Goal: Task Accomplishment & Management: Complete application form

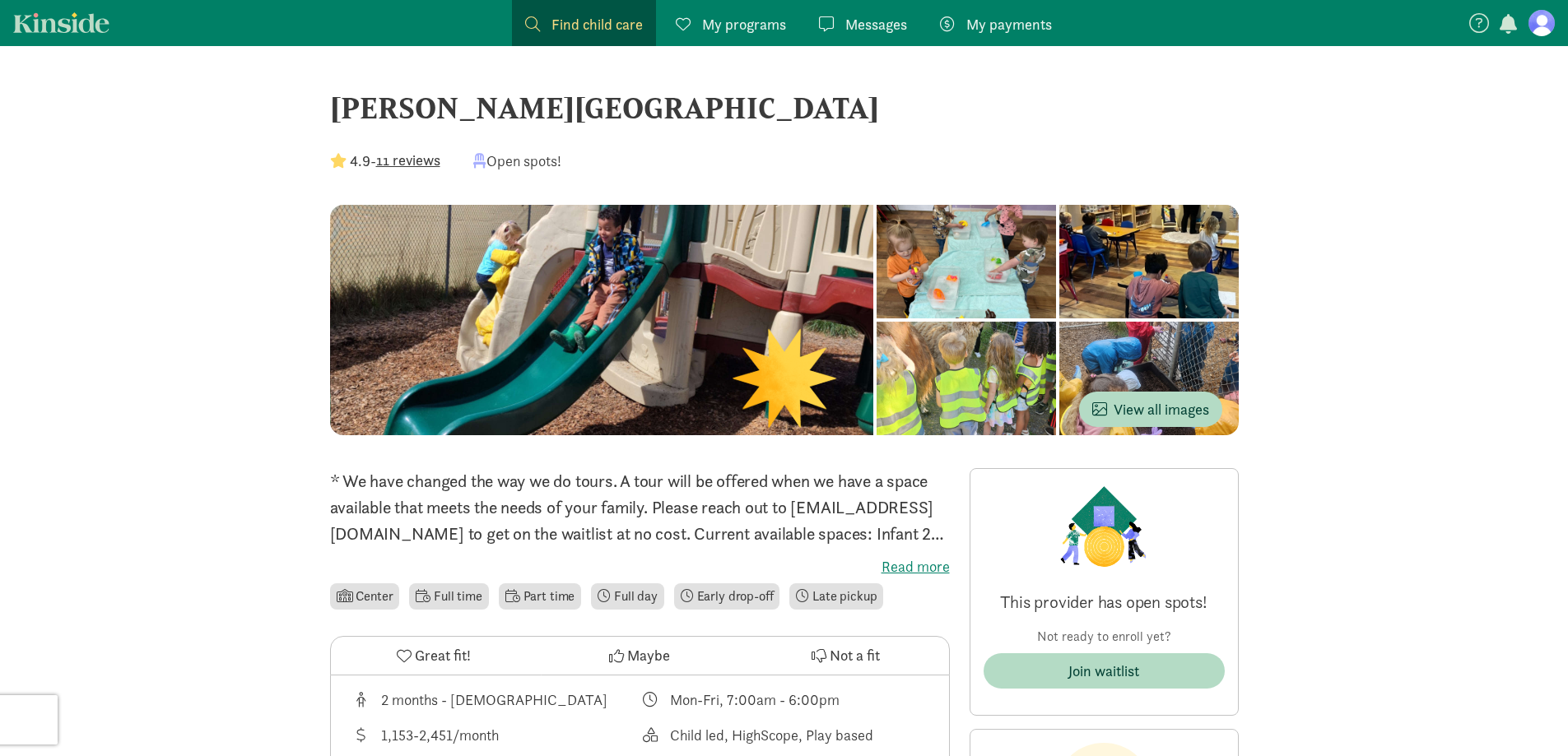
scroll to position [329, 0]
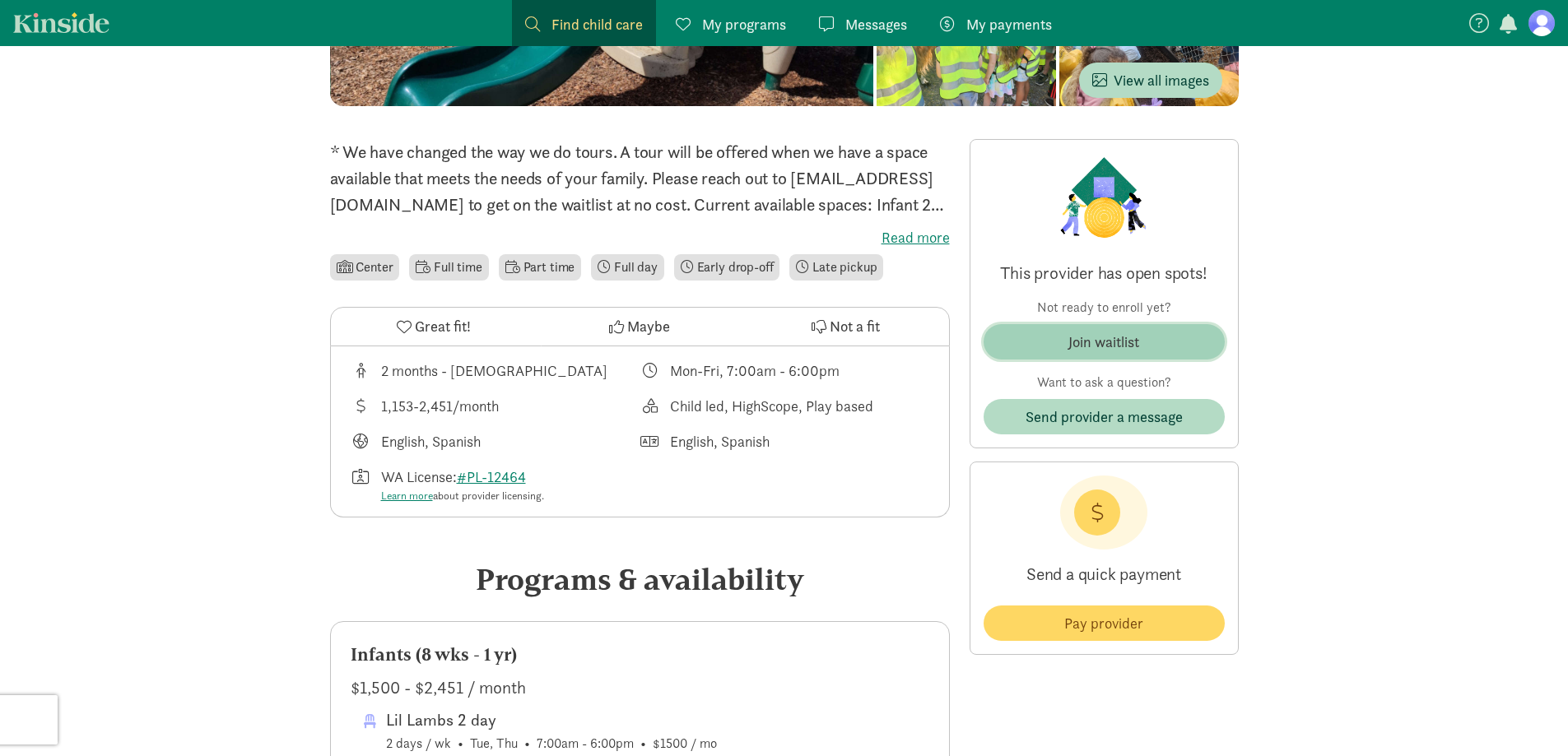
click at [1142, 346] on span "Join waitlist" at bounding box center [1103, 341] width 214 height 22
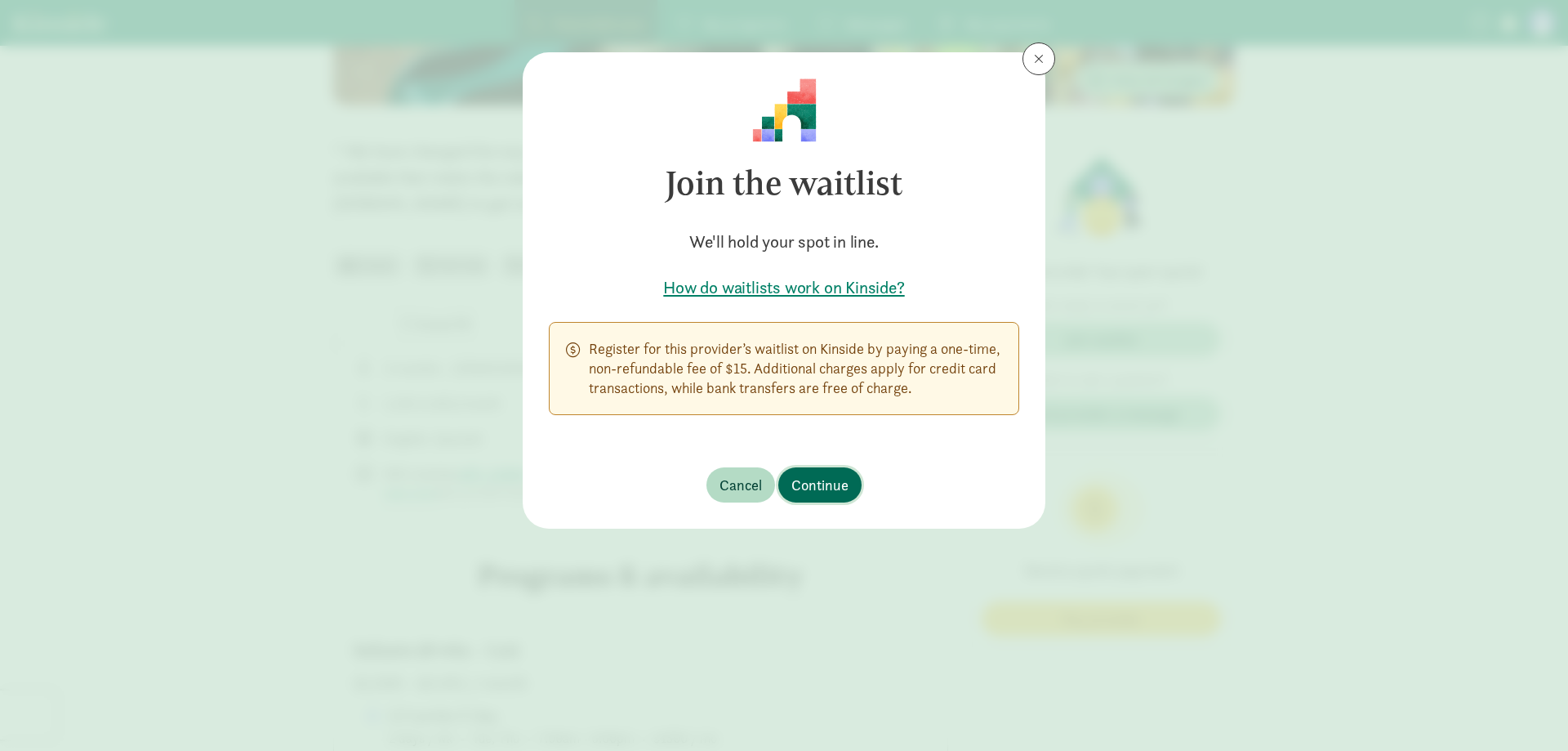
click at [816, 477] on span "Continue" at bounding box center [820, 485] width 58 height 22
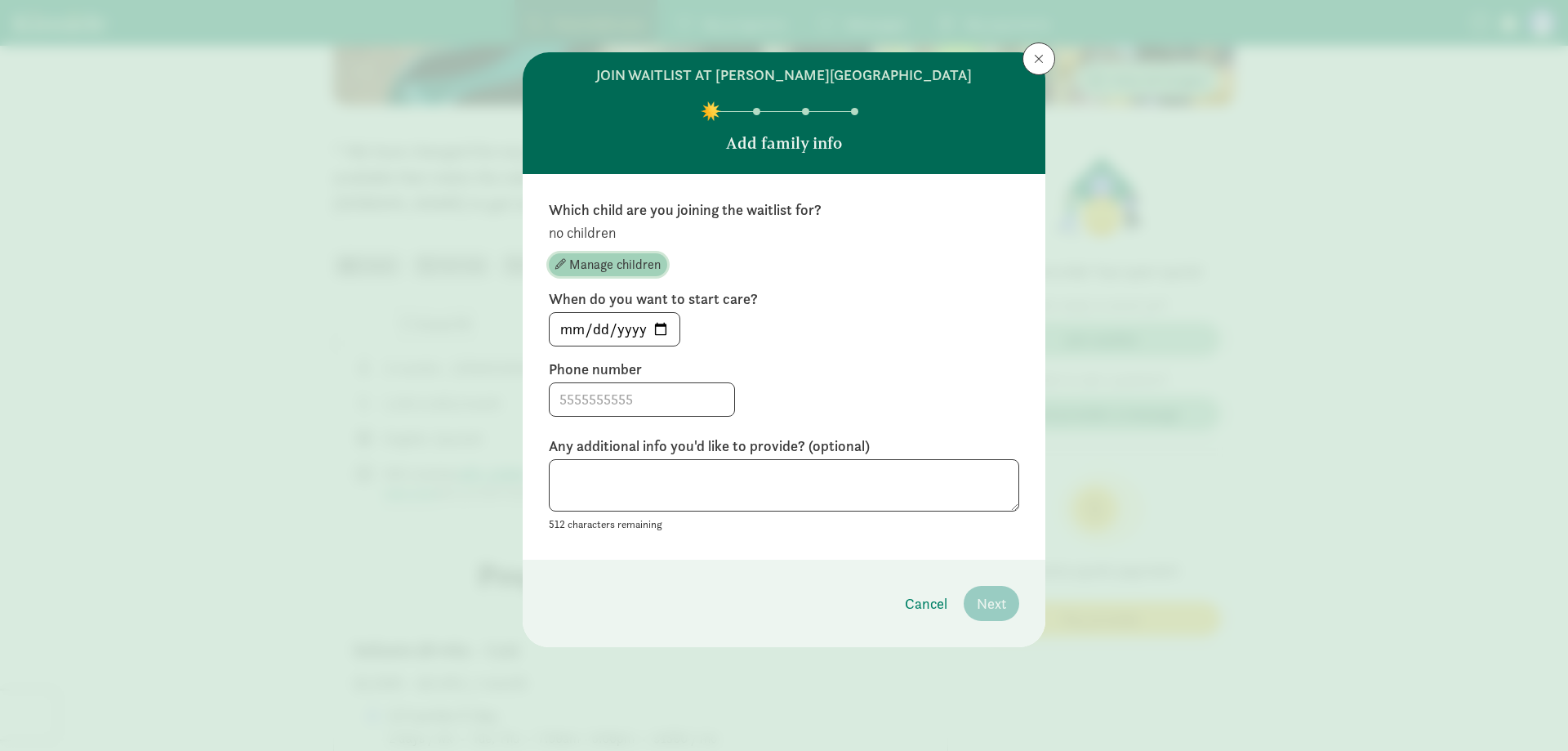
click at [598, 262] on span "Manage children" at bounding box center [615, 264] width 91 height 19
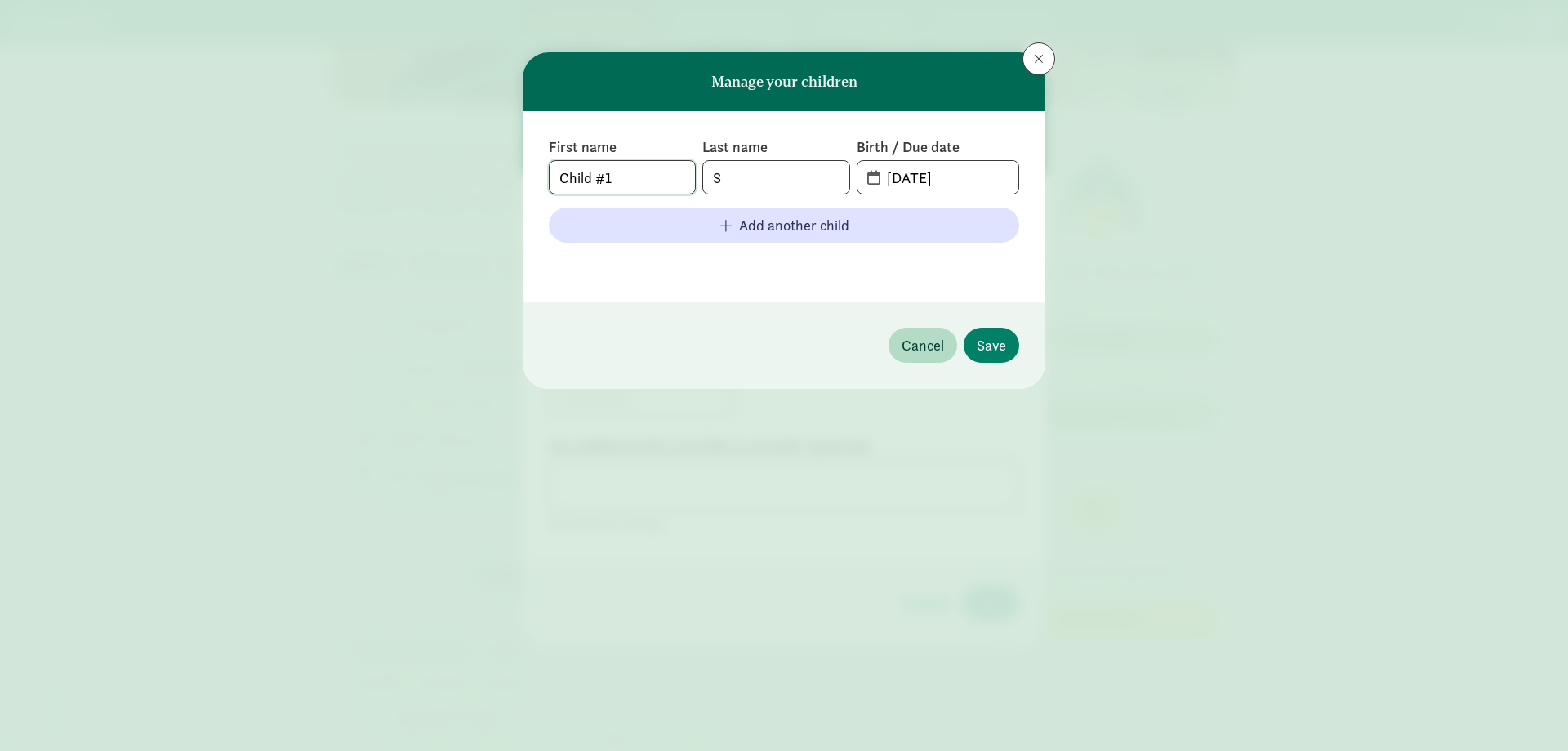
click at [647, 182] on input "Child #1" at bounding box center [622, 177] width 145 height 33
click at [655, 185] on input "Child #1" at bounding box center [622, 177] width 145 height 33
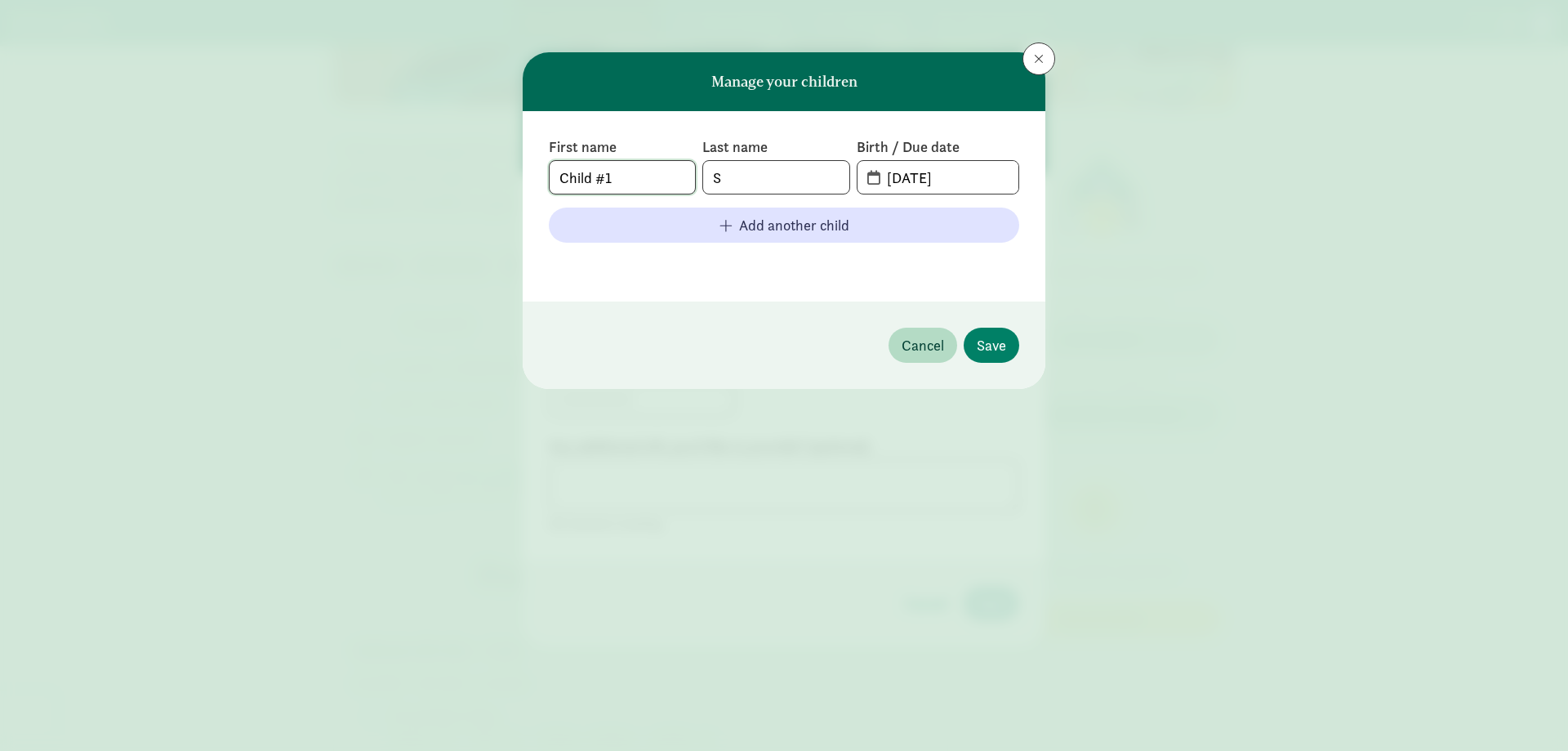
click at [655, 185] on input "Child #1" at bounding box center [622, 177] width 145 height 33
type input "[PERSON_NAME]"
click at [867, 171] on span "[DATE]" at bounding box center [938, 177] width 161 height 33
click at [875, 182] on span "[DATE]" at bounding box center [938, 177] width 161 height 33
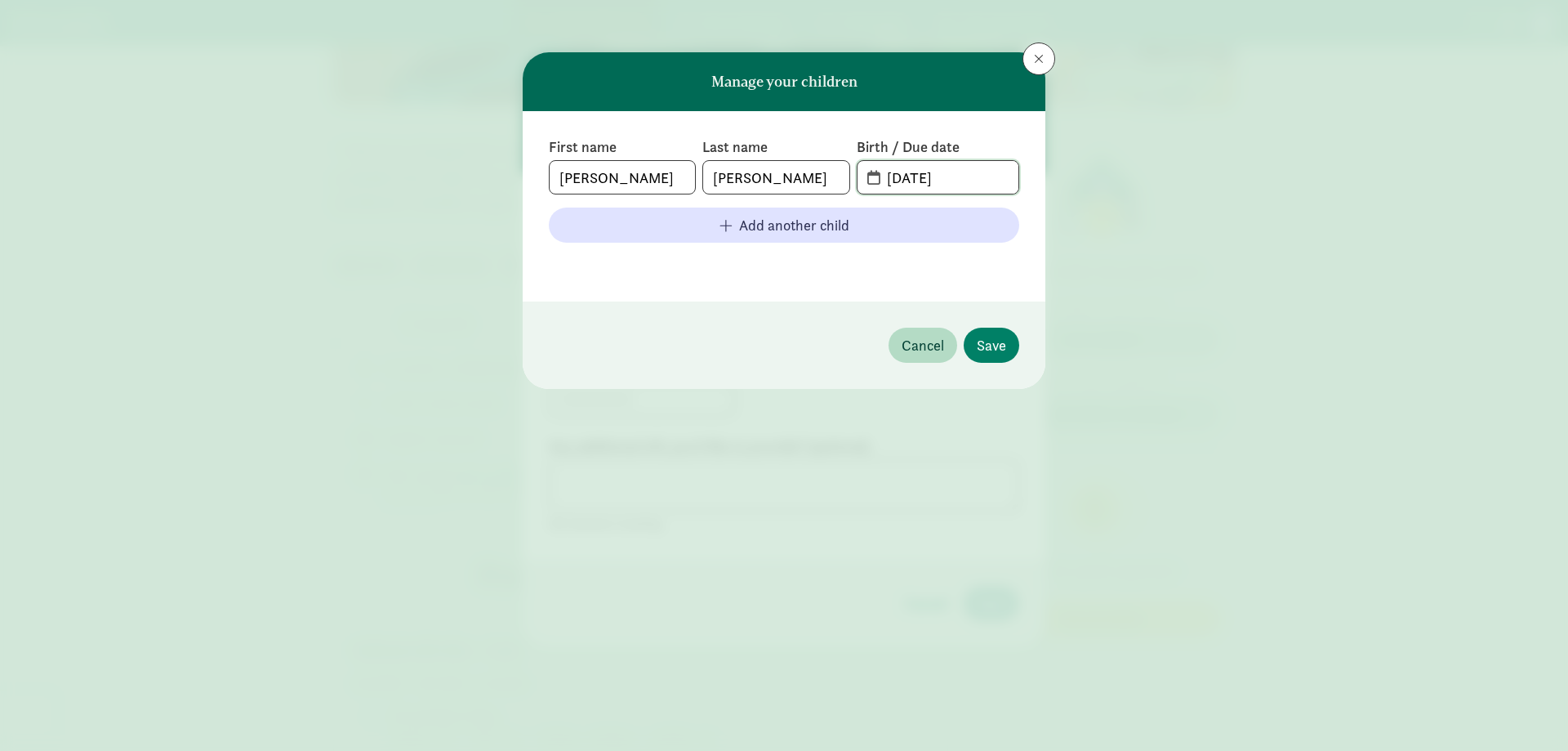
click at [970, 187] on input "[DATE]" at bounding box center [947, 177] width 142 height 33
drag, startPoint x: 970, startPoint y: 183, endPoint x: 871, endPoint y: 183, distance: 99.0
click at [871, 183] on span "[DATE]" at bounding box center [938, 177] width 161 height 33
type input "[DATE]"
click at [1008, 348] on button "Save" at bounding box center [991, 345] width 56 height 35
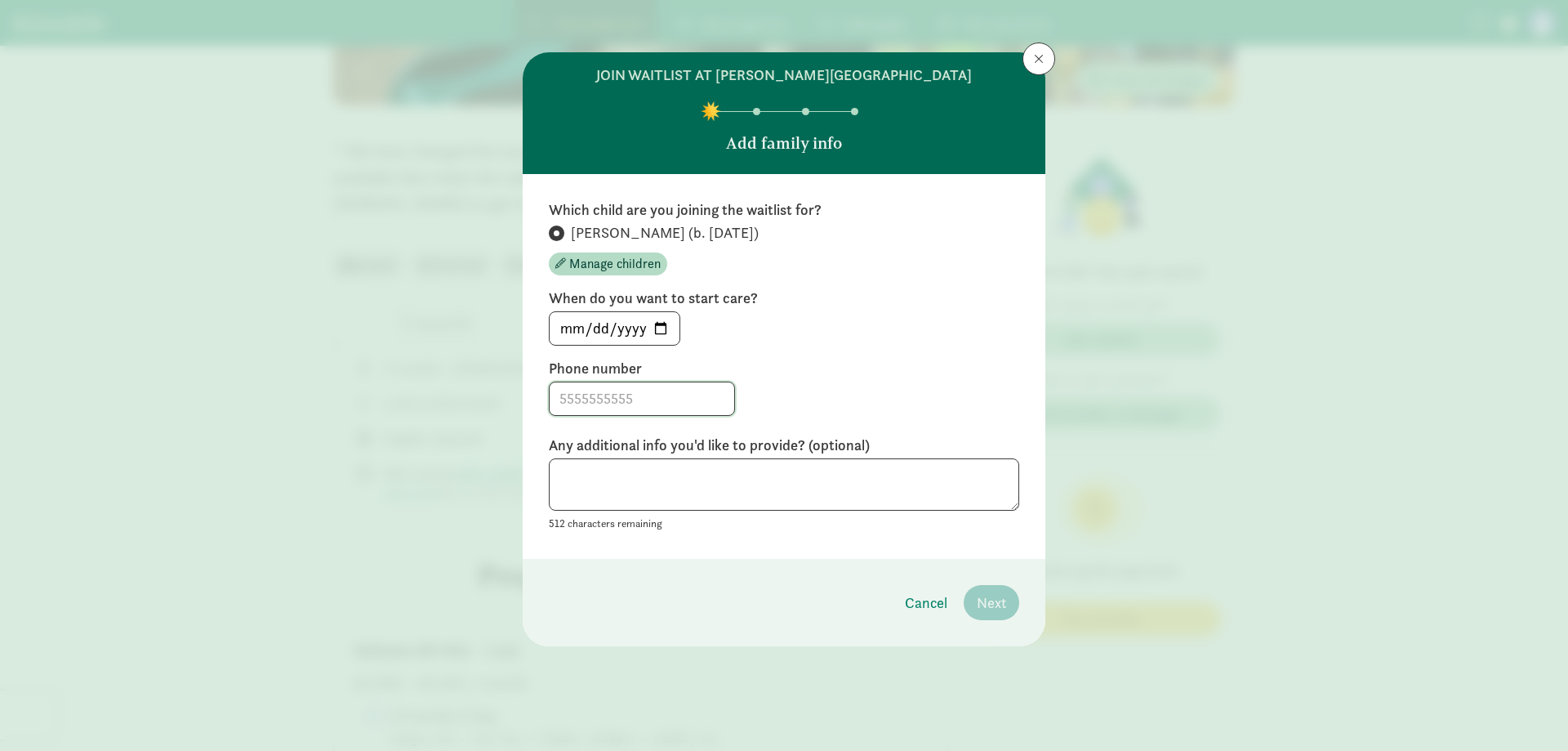
click at [663, 396] on input at bounding box center [642, 399] width 184 height 33
type input "[PHONE_NUMBER]"
click at [755, 474] on textarea at bounding box center [784, 485] width 470 height 53
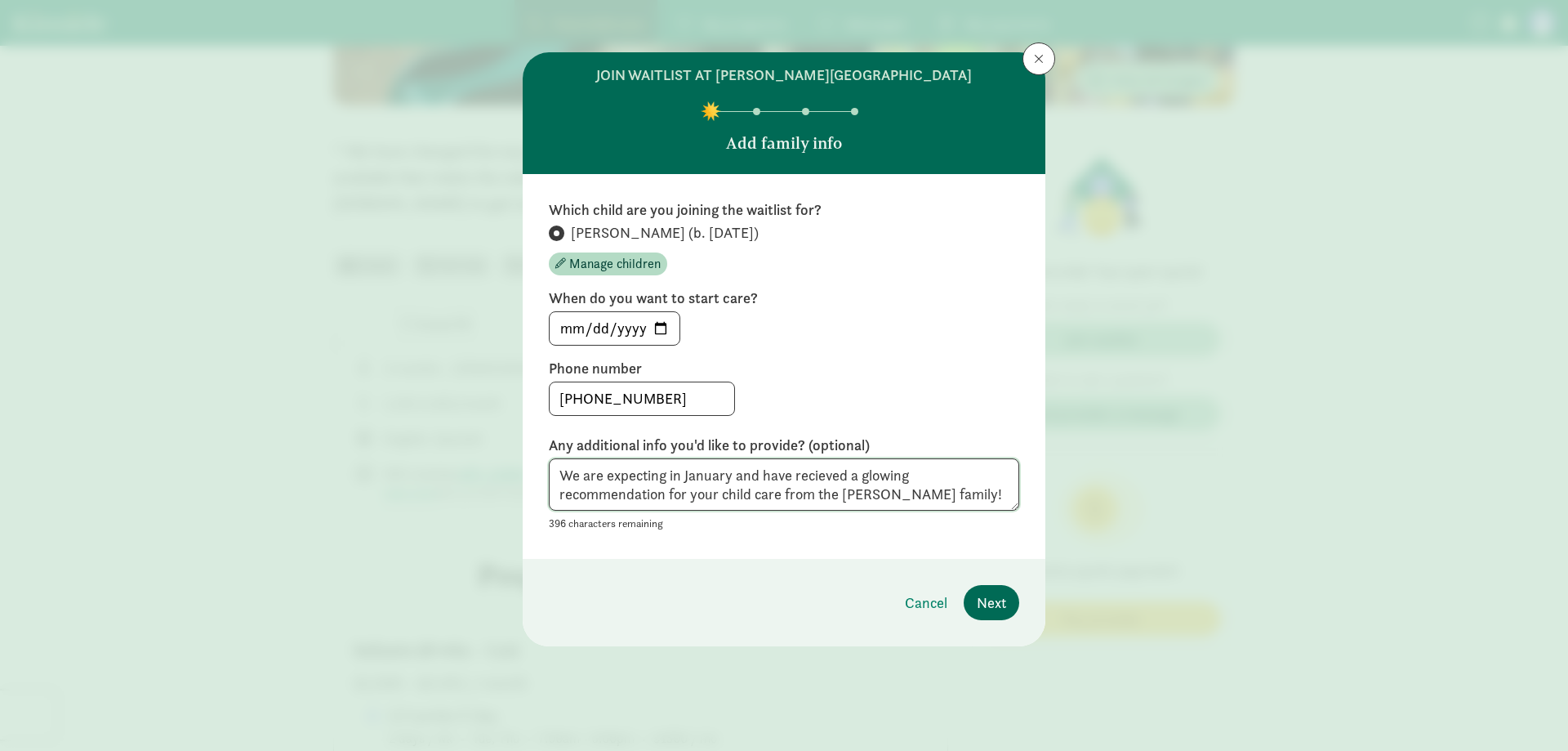
type textarea "We are expecting in January and have recieved a glowing recommendation for your…"
click at [1000, 604] on span "Next" at bounding box center [992, 602] width 29 height 22
click at [662, 325] on input "[DATE]" at bounding box center [615, 329] width 130 height 33
type input "[DATE]"
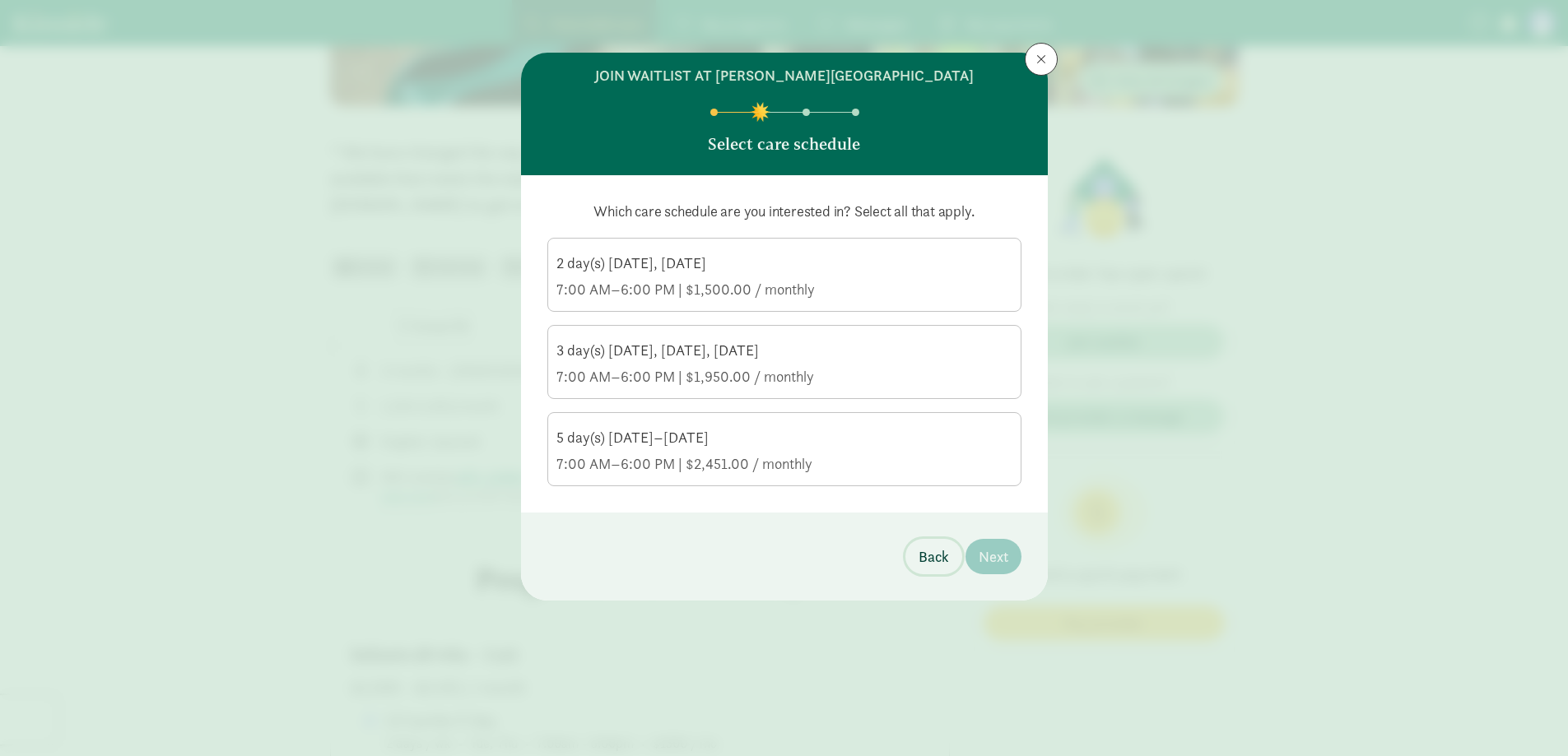
click at [922, 550] on span "Back" at bounding box center [933, 556] width 30 height 22
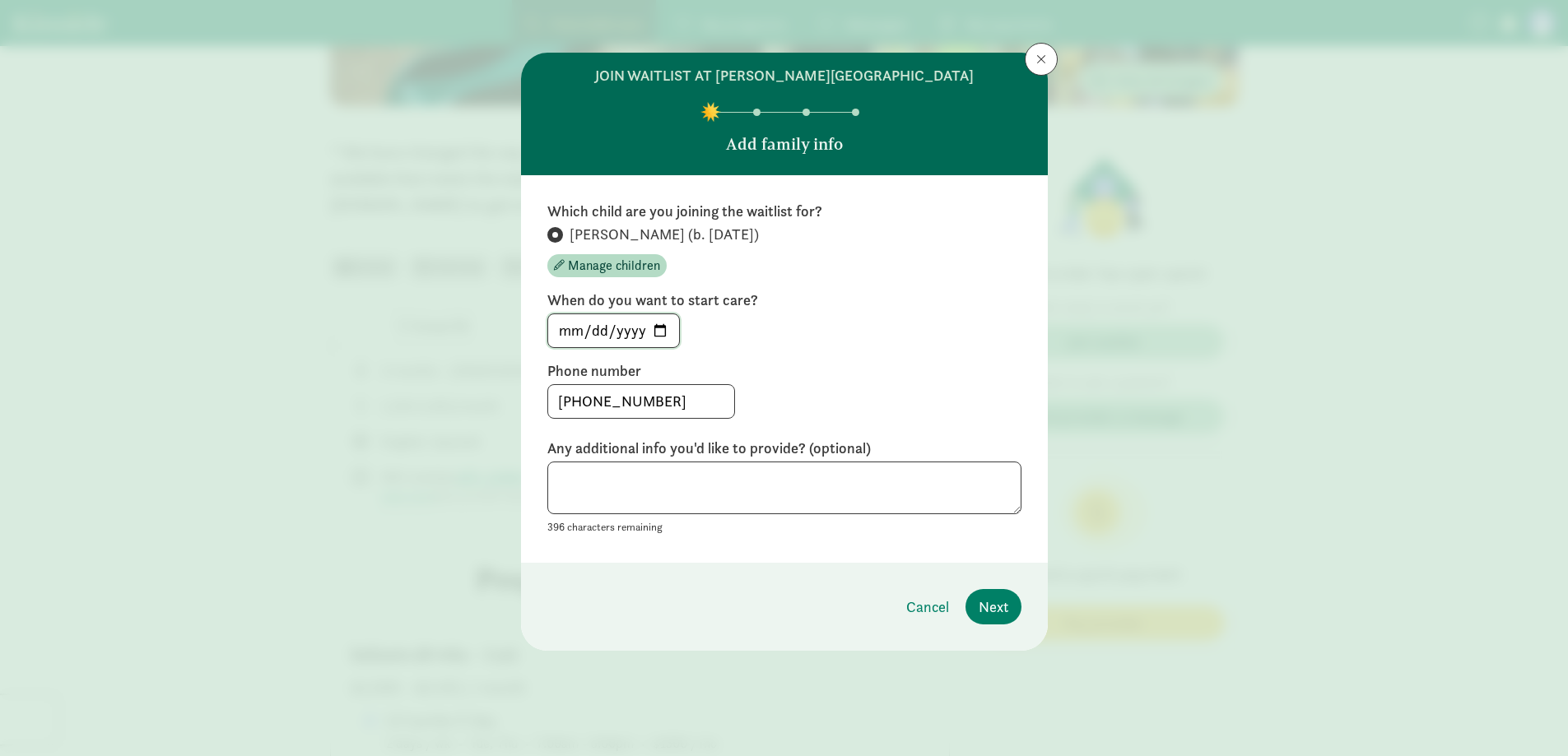
click at [660, 330] on input "[DATE]" at bounding box center [614, 331] width 131 height 33
type input "[DATE]"
click at [963, 353] on div "Which child are you joining the waitlist for? [PERSON_NAME] (b. [DATE]) Manage …" at bounding box center [784, 369] width 474 height 335
click at [999, 606] on span "Next" at bounding box center [993, 606] width 29 height 22
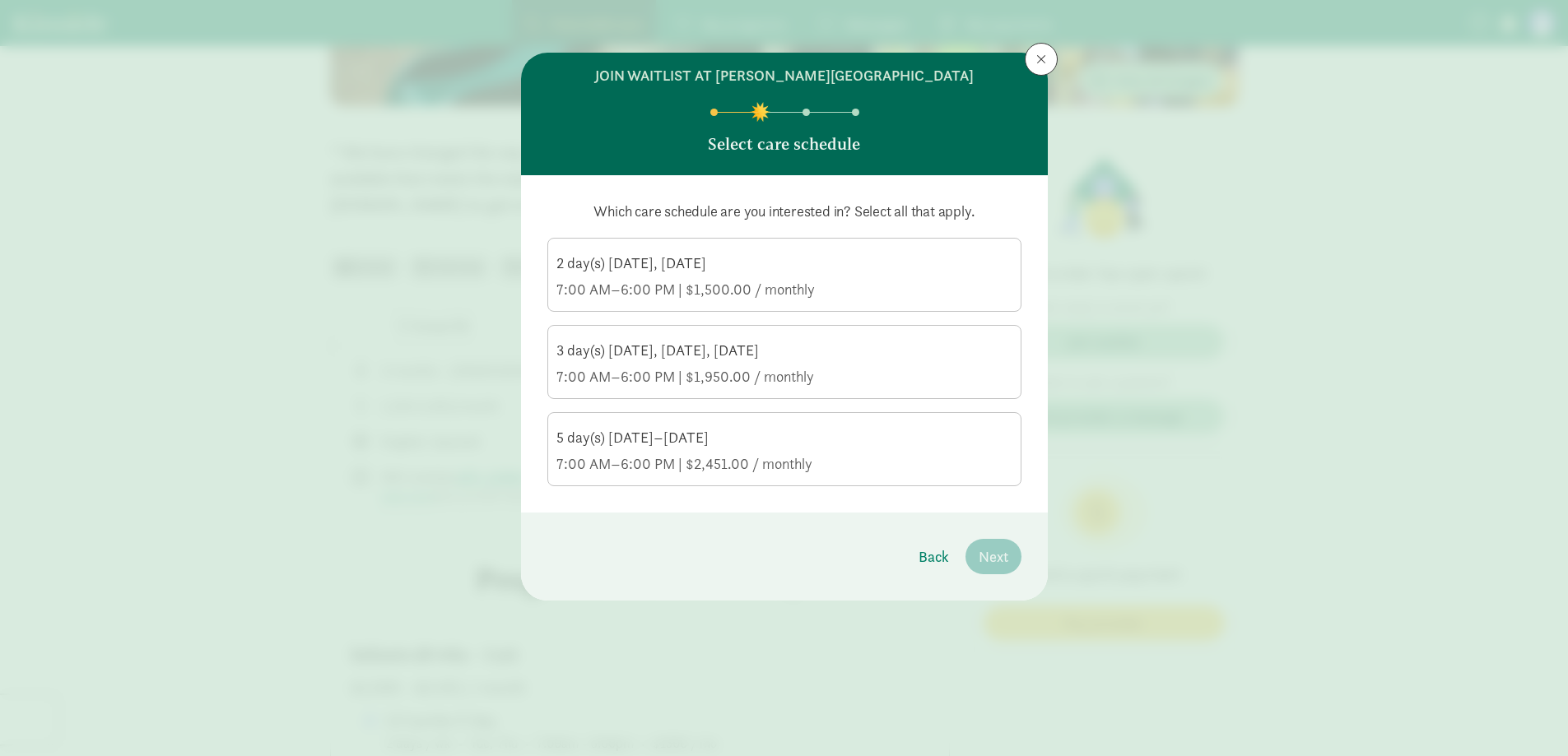
click at [709, 469] on div "7:00 AM–6:00 PM | $2,451.00 / monthly" at bounding box center [784, 464] width 455 height 19
click at [0, 0] on input "5 day(s) [DATE]–[DATE] 7:00 AM–6:00 PM | $2,451.00 / monthly" at bounding box center [0, 0] width 0 height 0
click at [1003, 561] on span "Next" at bounding box center [993, 556] width 29 height 22
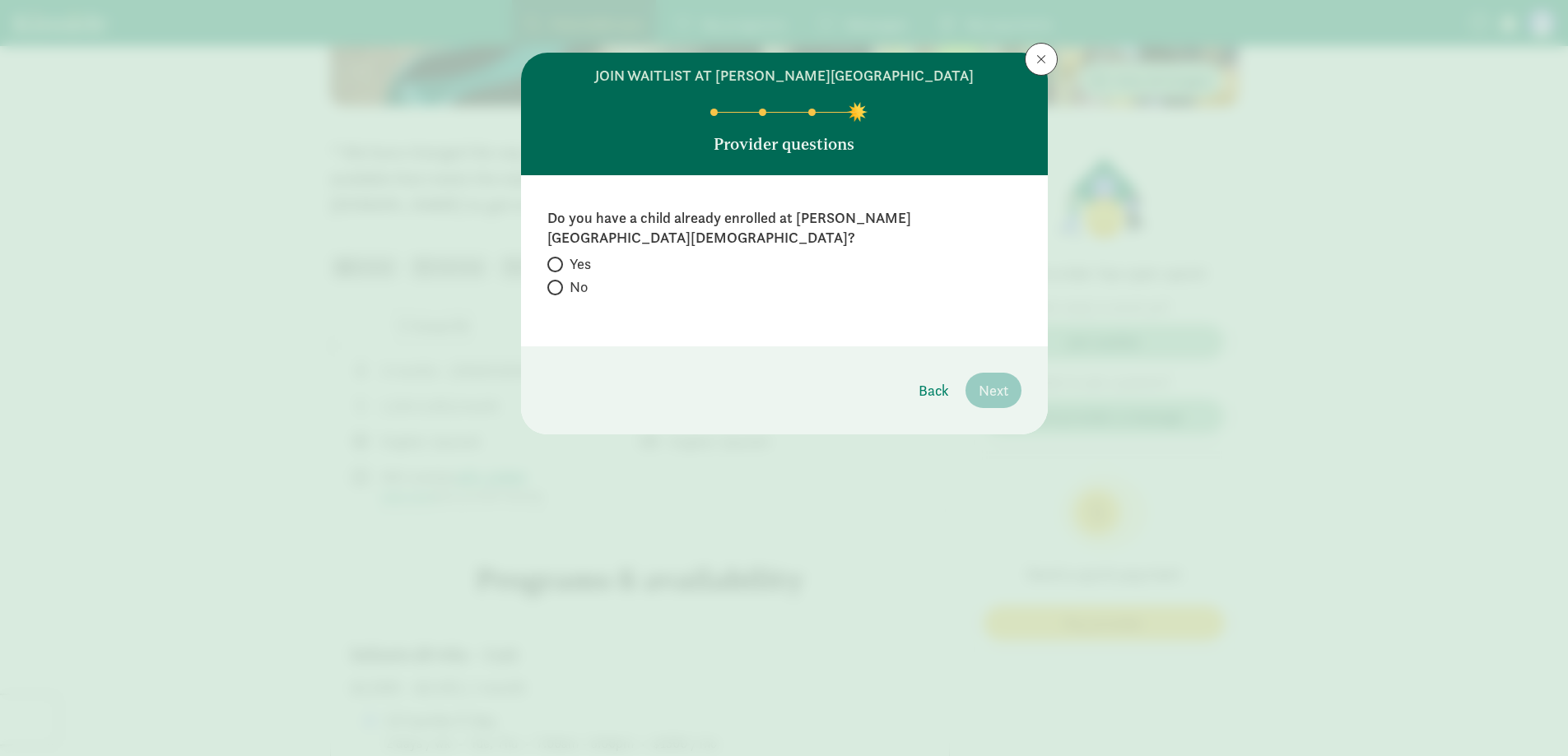
click at [558, 280] on span at bounding box center [555, 287] width 16 height 16
click at [558, 282] on input "No" at bounding box center [553, 288] width 11 height 11
radio input "true"
click at [994, 372] on button "Next" at bounding box center [993, 390] width 56 height 35
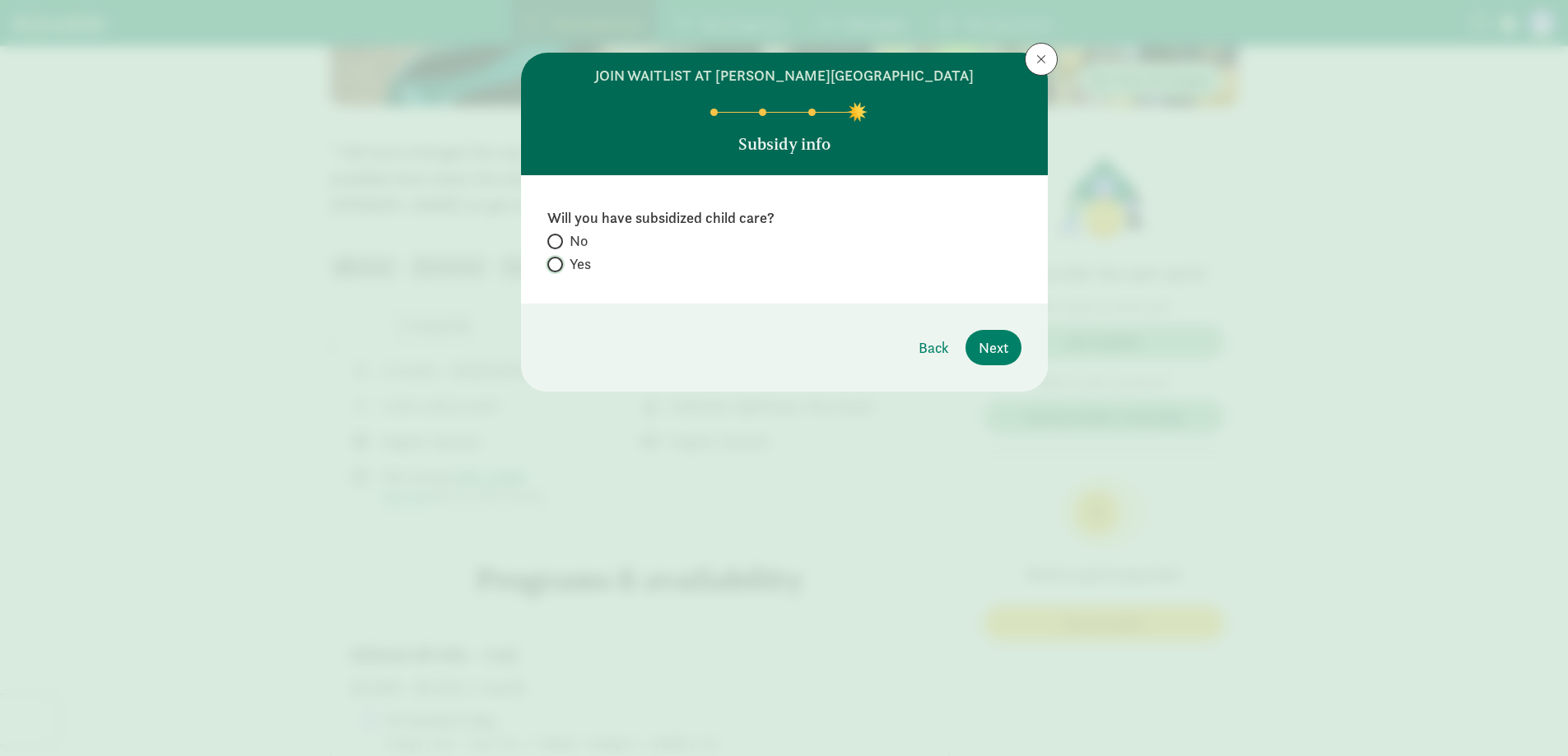
click at [552, 262] on input "Yes" at bounding box center [553, 265] width 11 height 11
radio input "true"
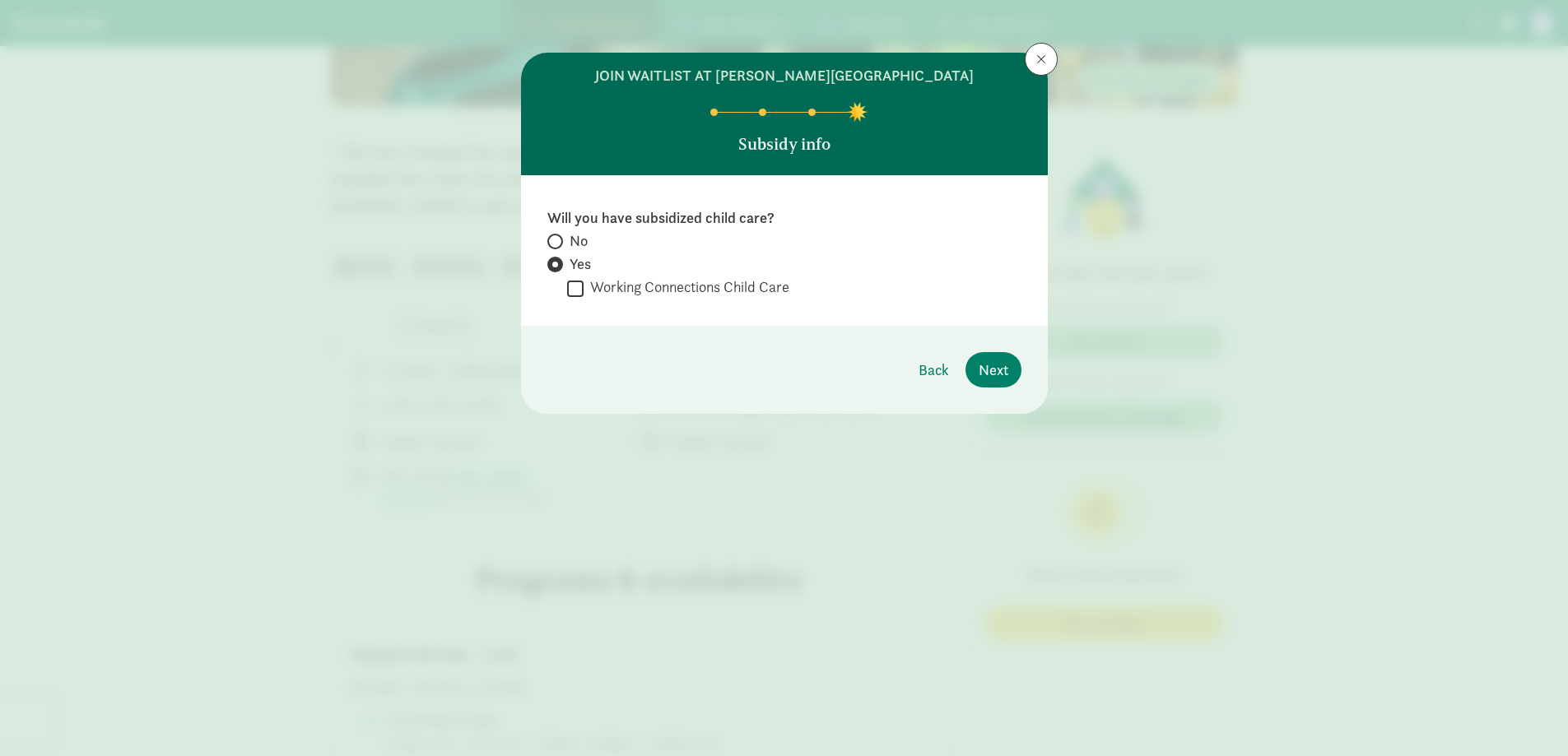
click at [559, 237] on span at bounding box center [555, 241] width 16 height 16
click at [558, 237] on input "No" at bounding box center [553, 242] width 11 height 11
radio input "true"
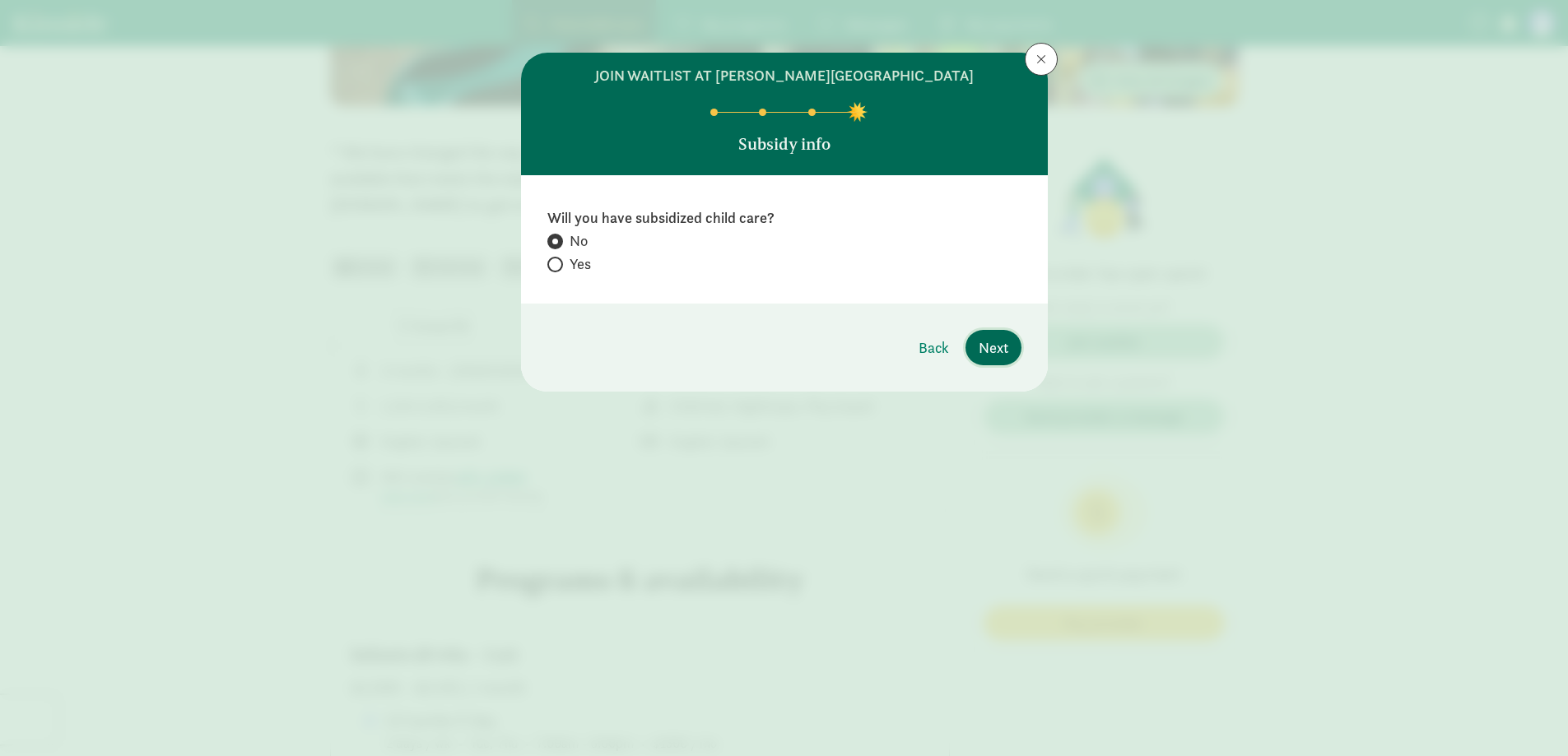
click at [998, 349] on span "Next" at bounding box center [993, 348] width 29 height 22
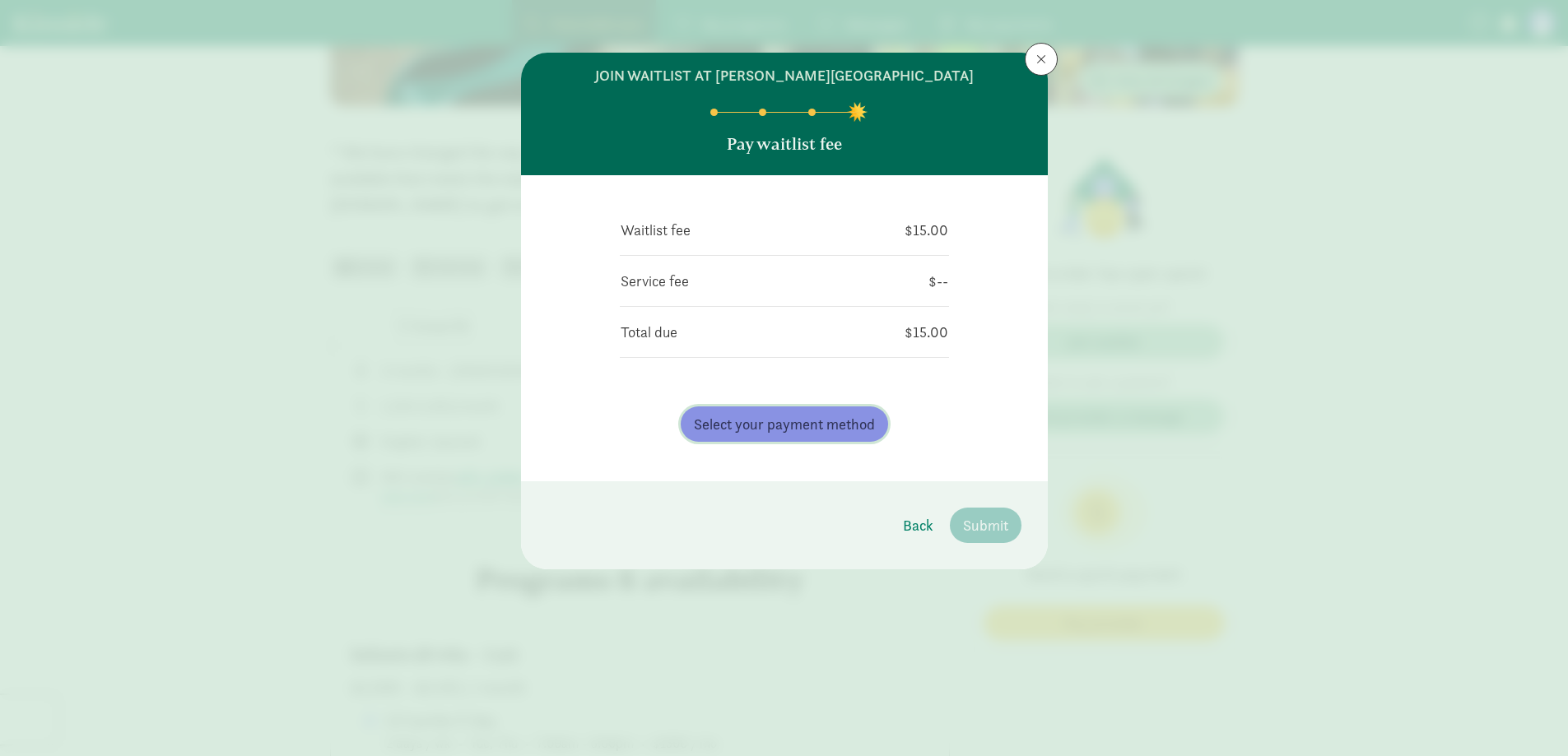
click at [828, 428] on span "Select your payment method" at bounding box center [784, 424] width 181 height 22
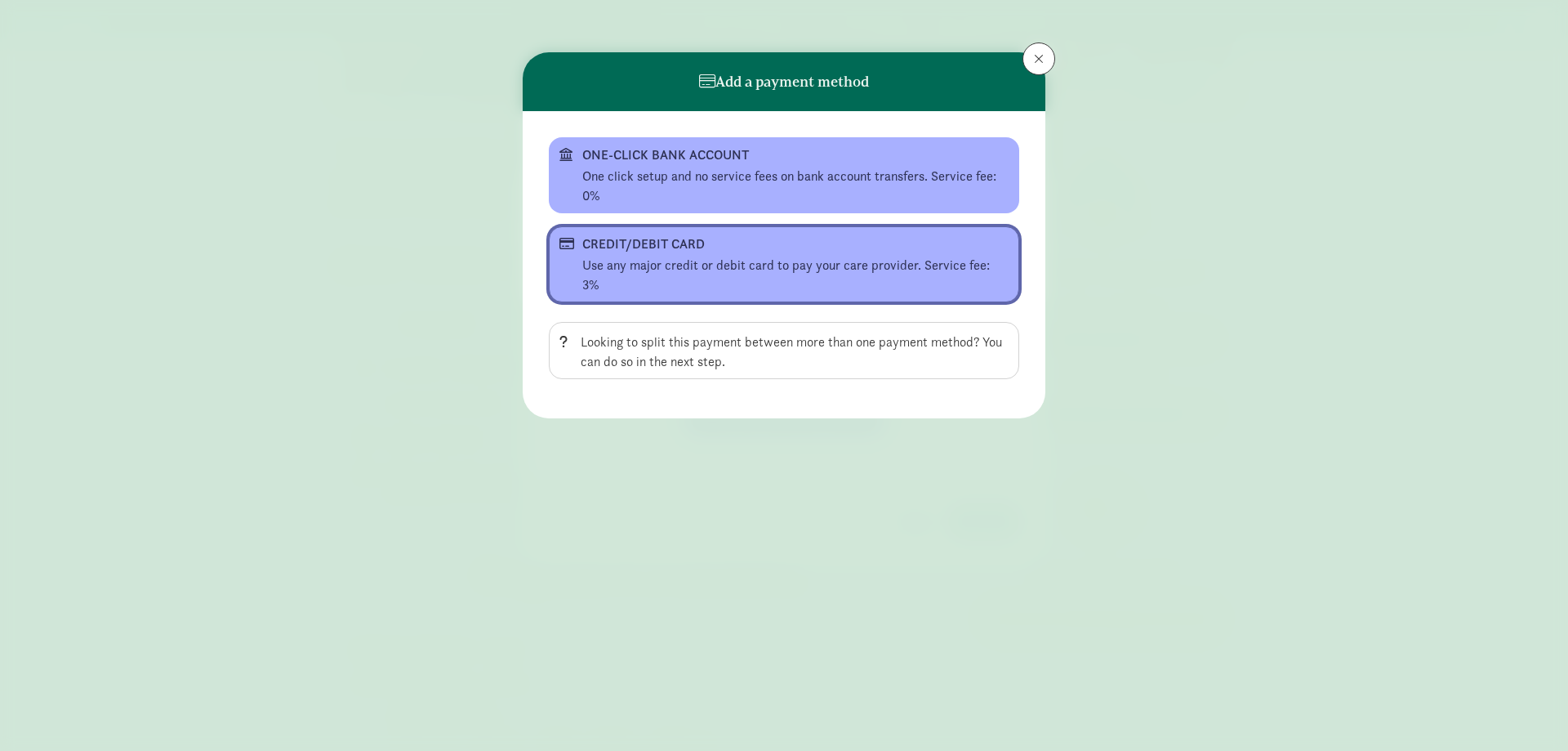
click at [676, 256] on div "Use any major credit or debit card to pay your care provider. Service fee: 3%" at bounding box center [795, 275] width 426 height 39
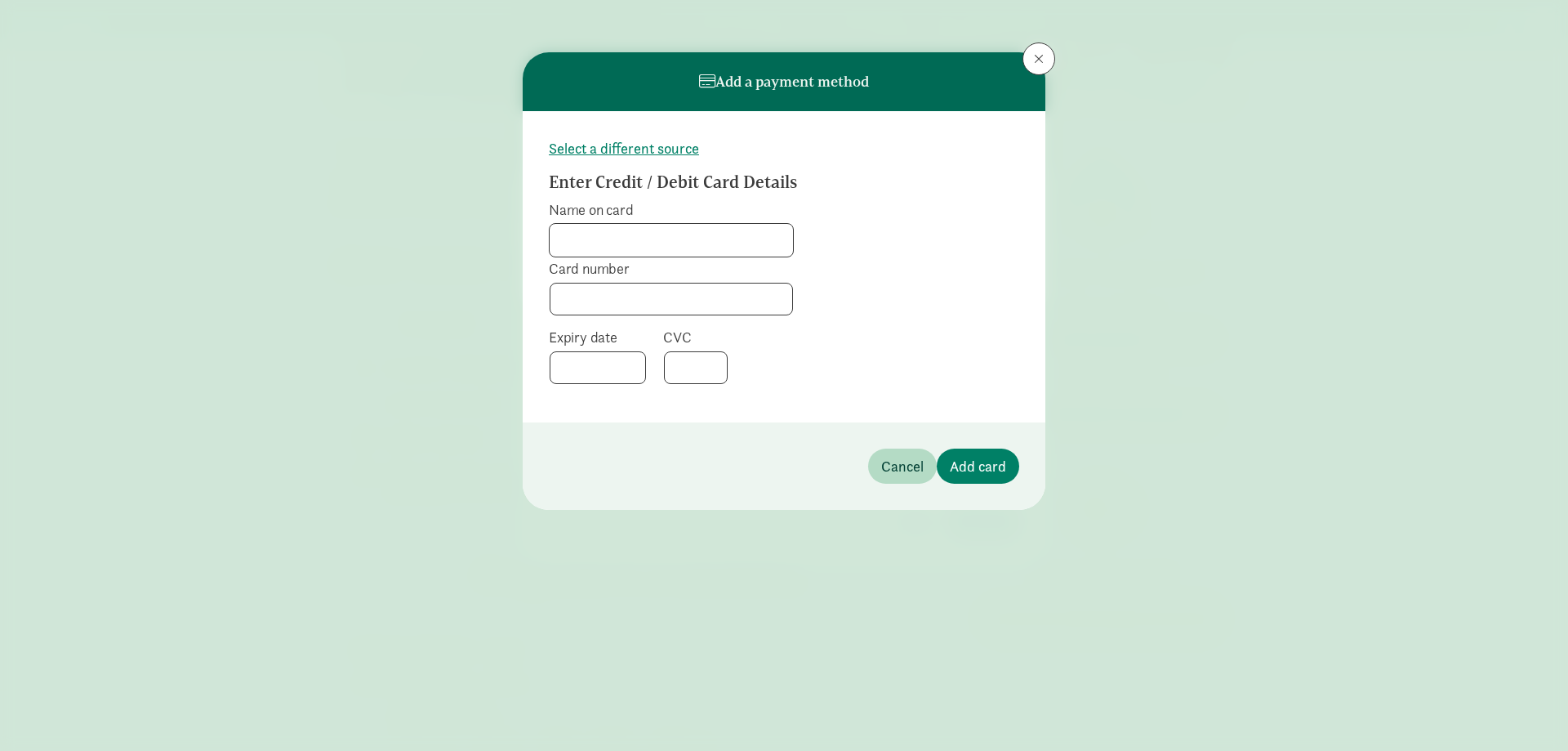
click at [671, 241] on input "Name on card" at bounding box center [671, 240] width 243 height 33
type input "[PERSON_NAME]"
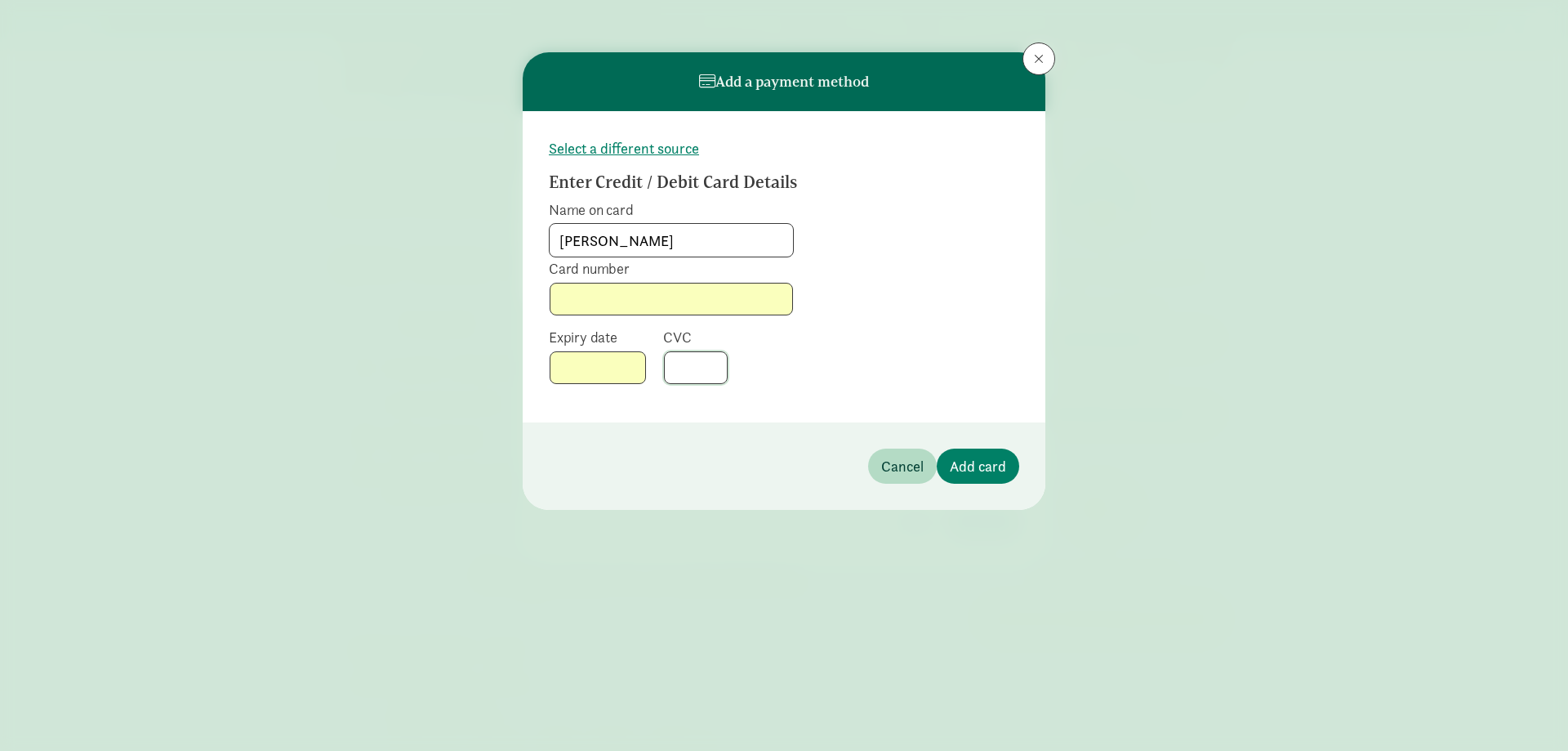
click at [902, 359] on form "Select a different source Enter Credit / Debit Card Details Name on card [PERSO…" at bounding box center [784, 266] width 470 height 259
click at [990, 466] on span "Add card" at bounding box center [978, 466] width 57 height 22
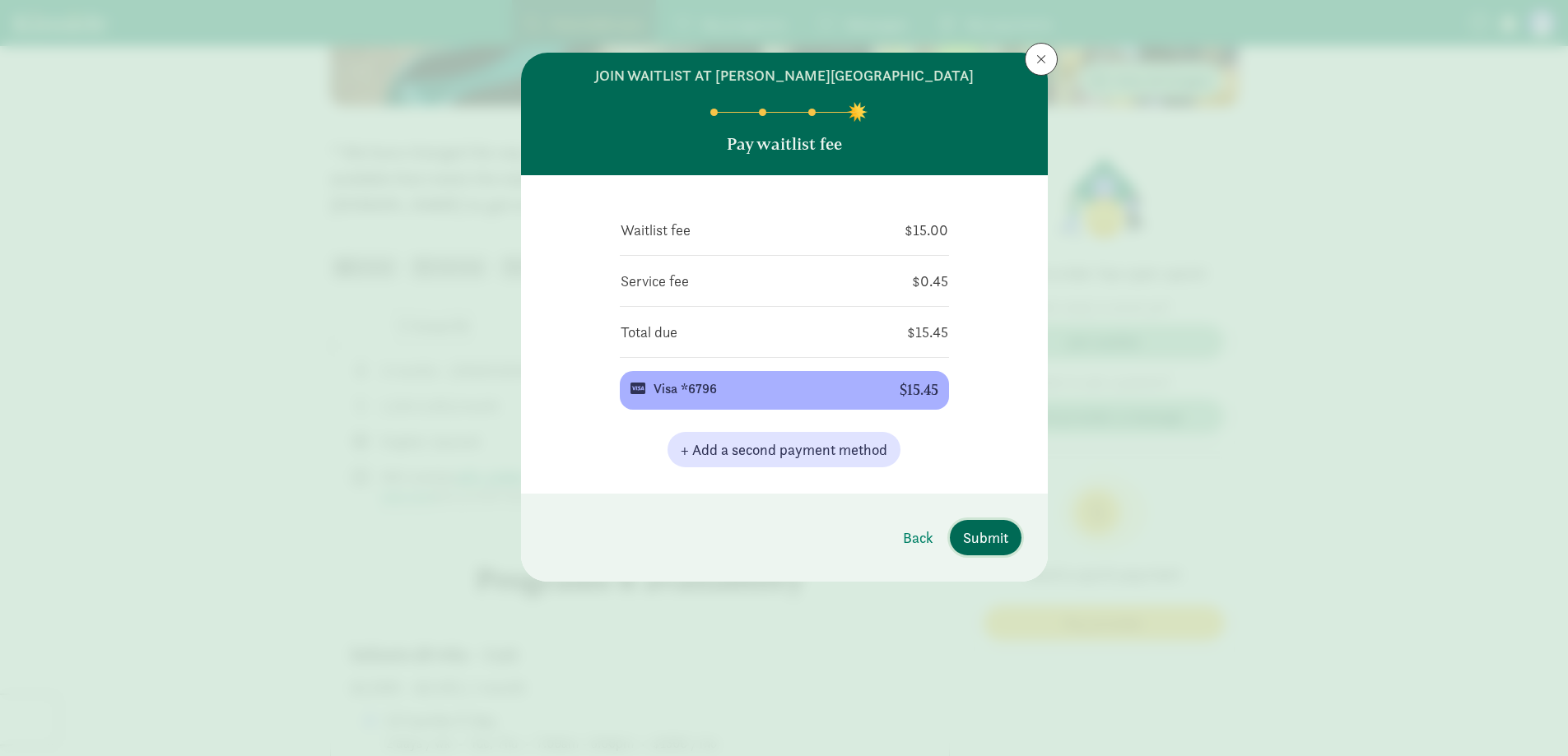
click at [997, 538] on span "Submit" at bounding box center [985, 537] width 45 height 22
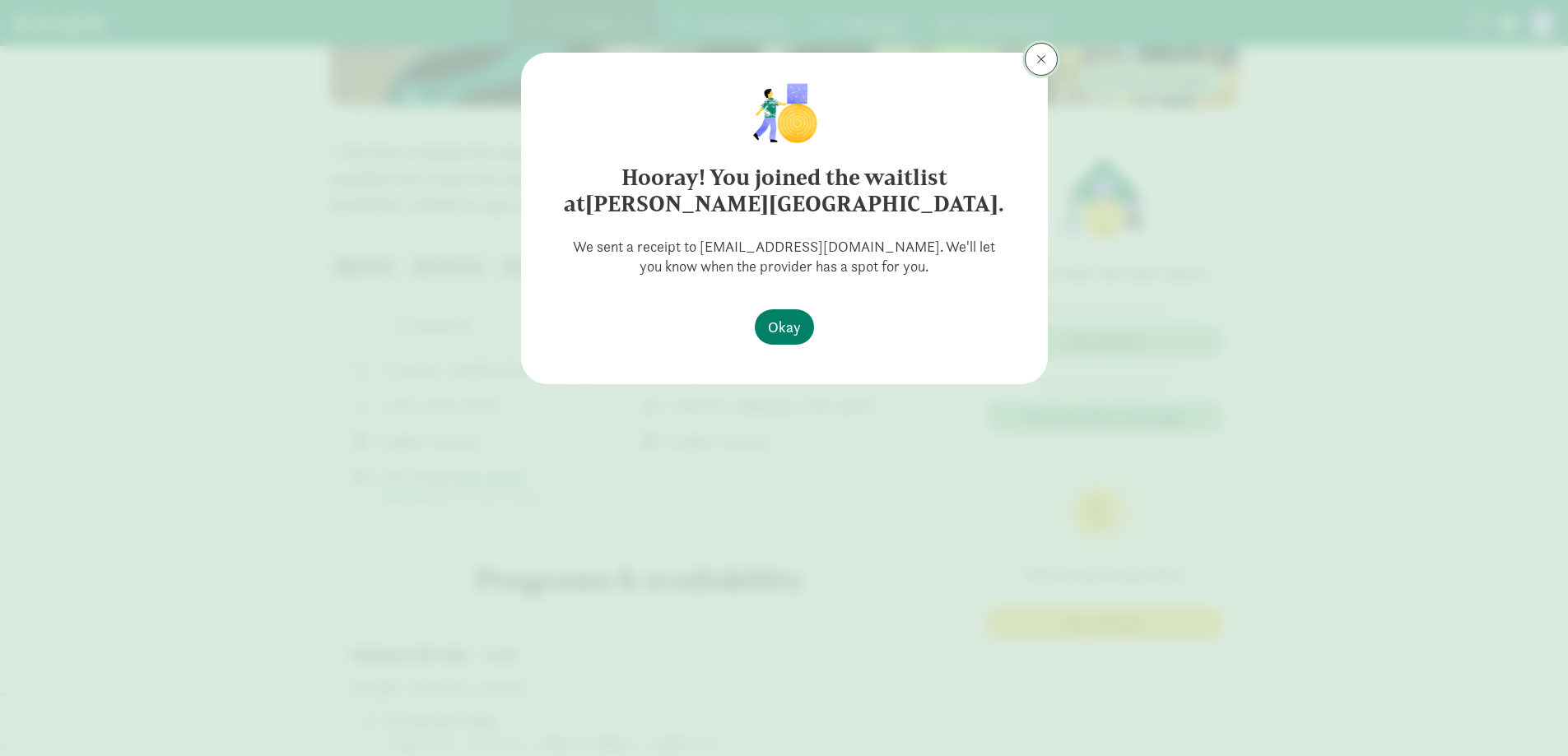
click at [1046, 59] on button at bounding box center [1041, 60] width 33 height 33
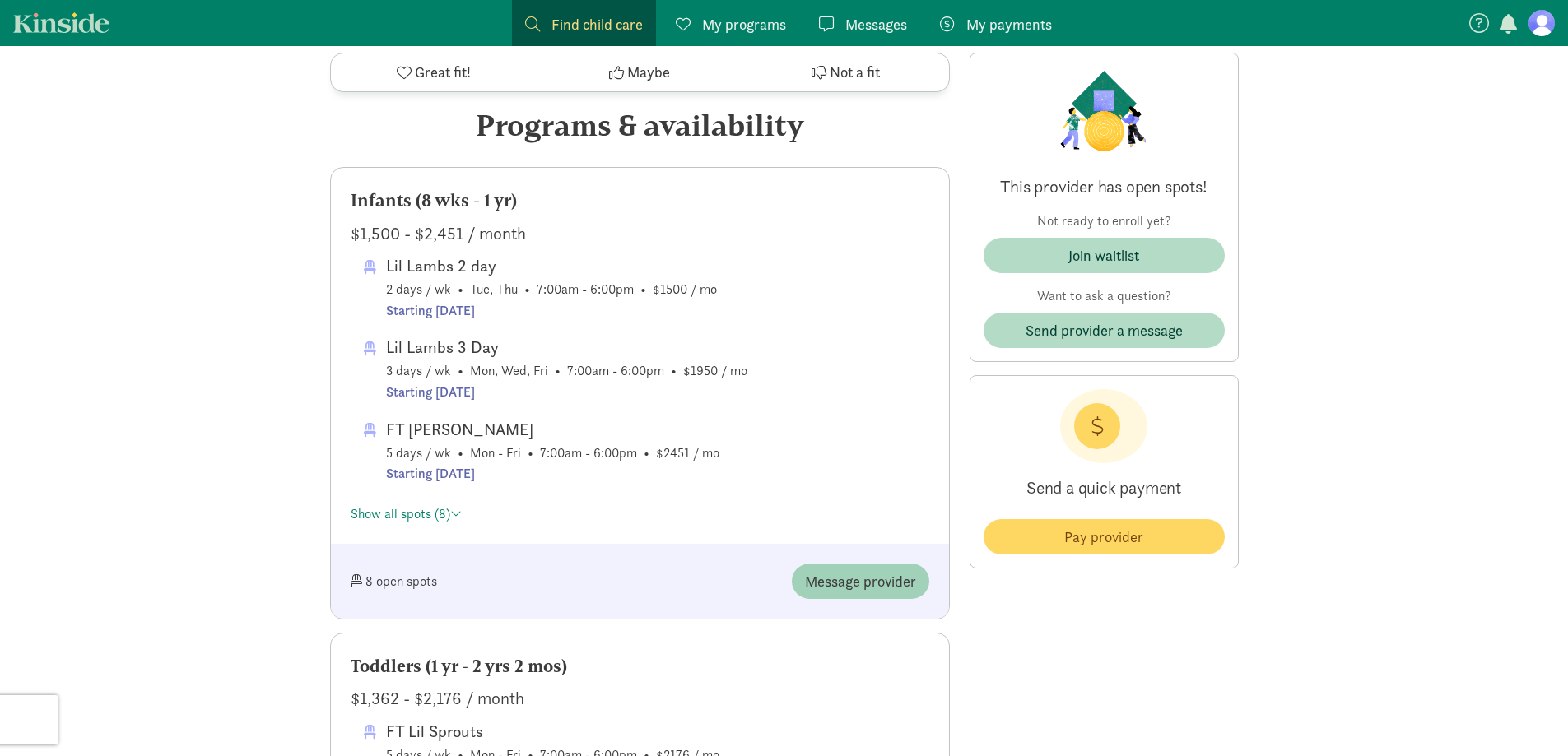
scroll to position [740, 0]
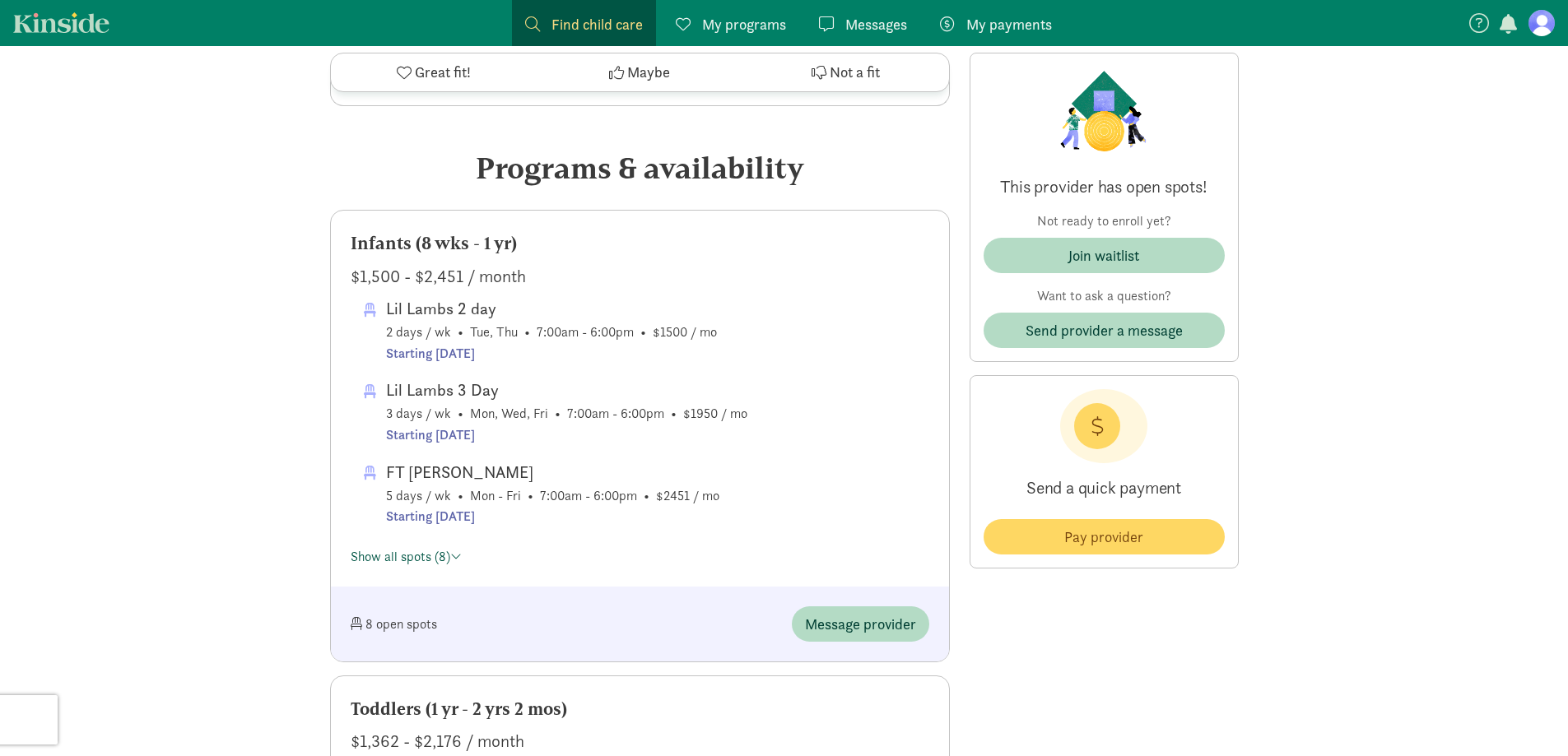
click at [402, 562] on link "Show all spots (8)" at bounding box center [406, 556] width 111 height 17
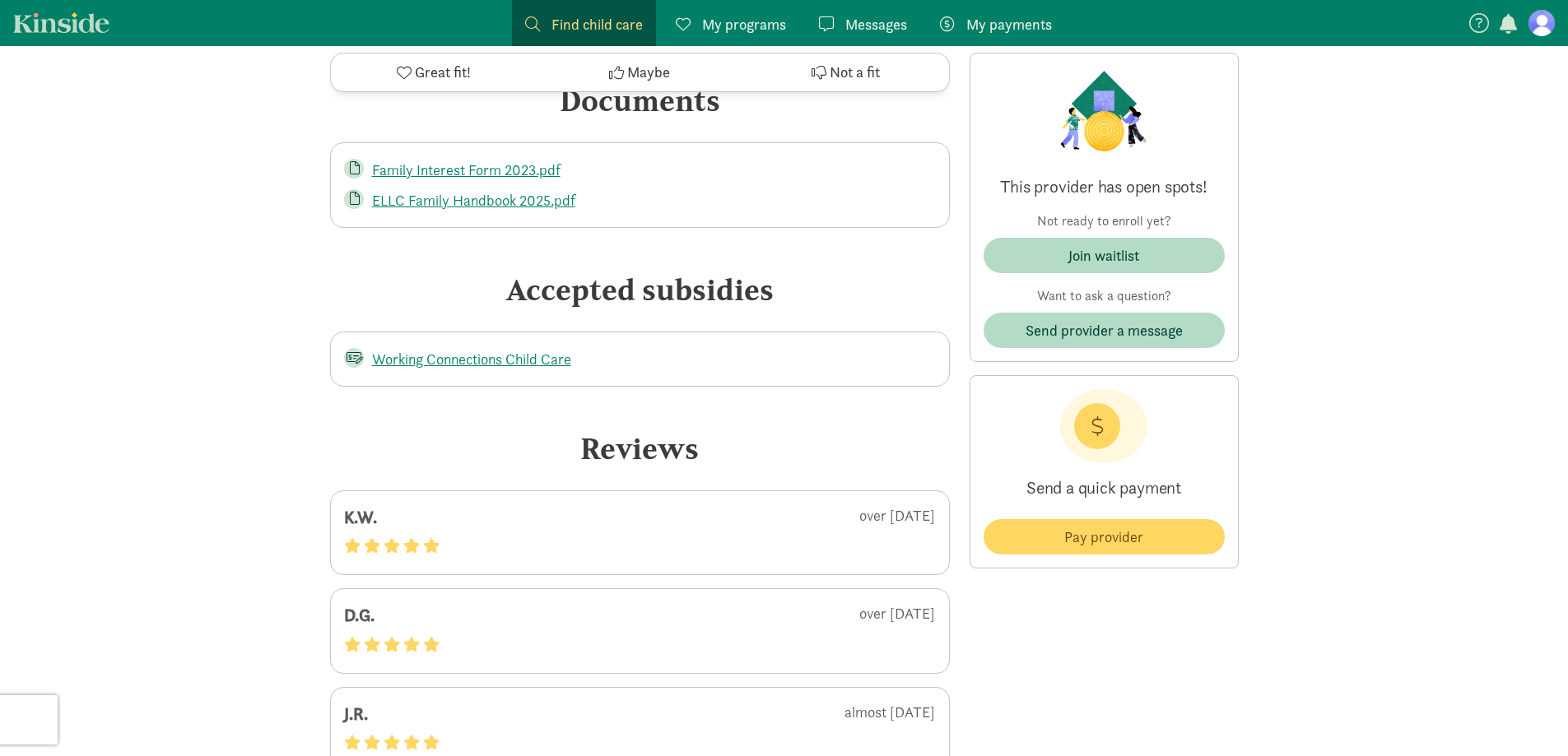
scroll to position [4358, 0]
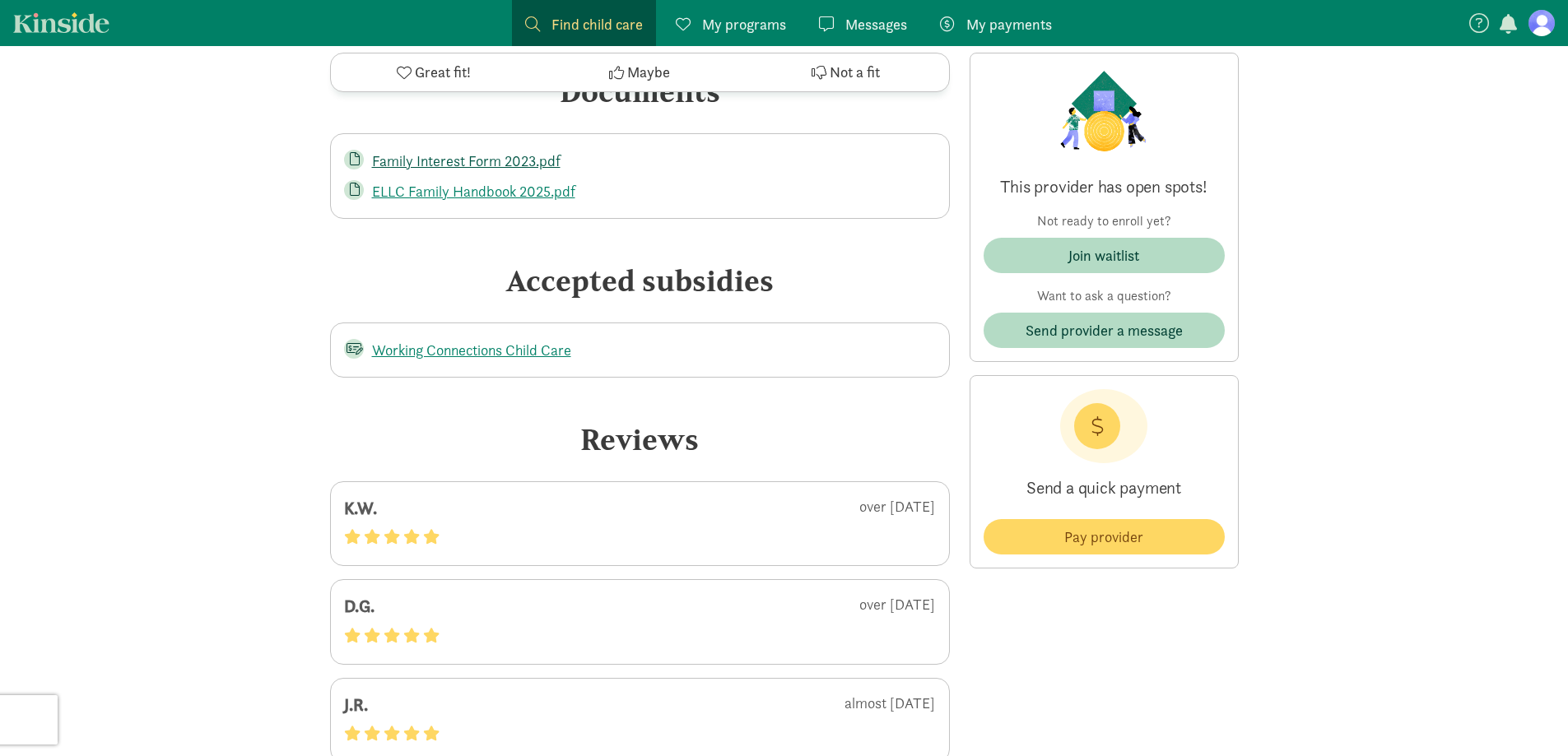
click at [514, 165] on link "Family Interest Form 2023.pdf" at bounding box center [466, 161] width 189 height 19
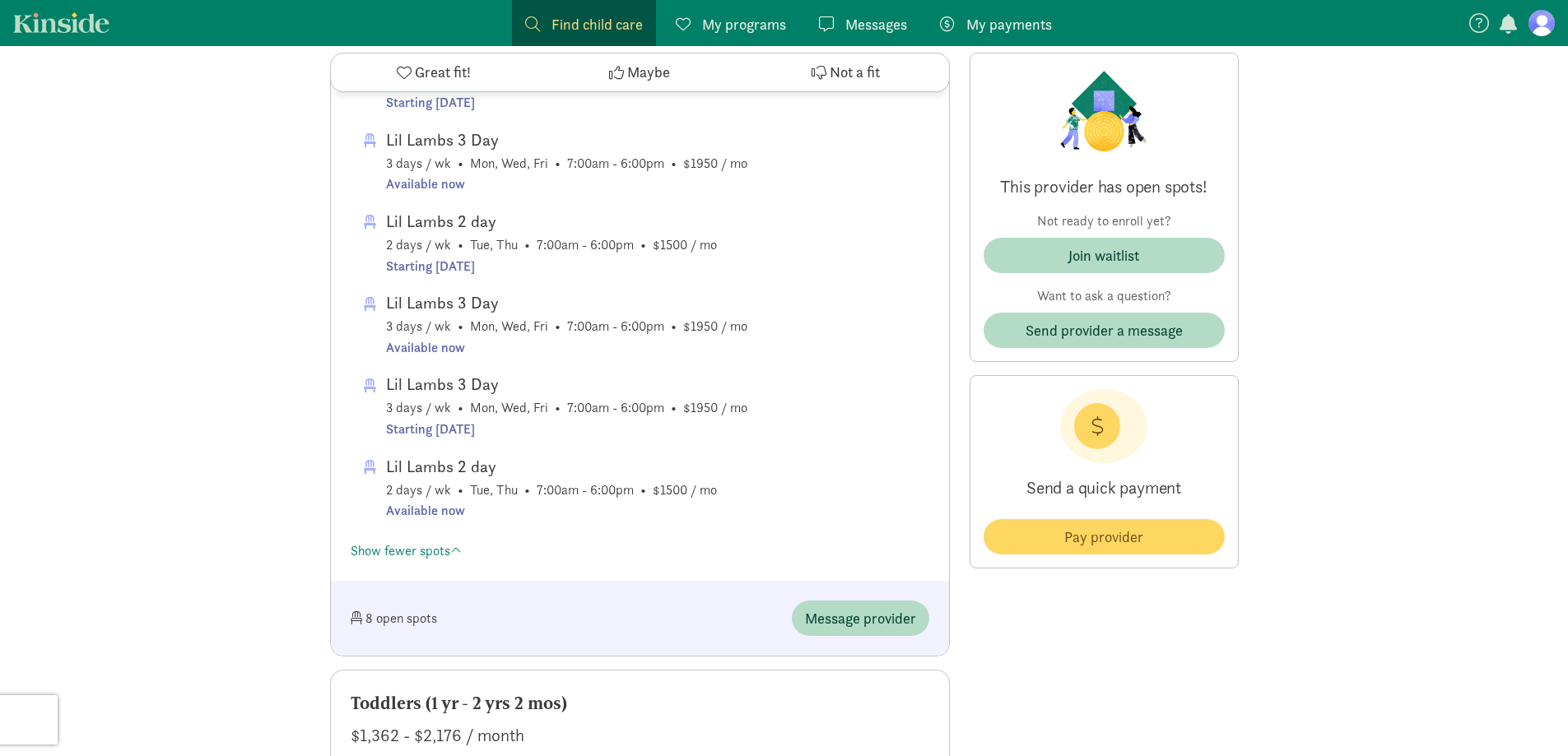
scroll to position [1481, 0]
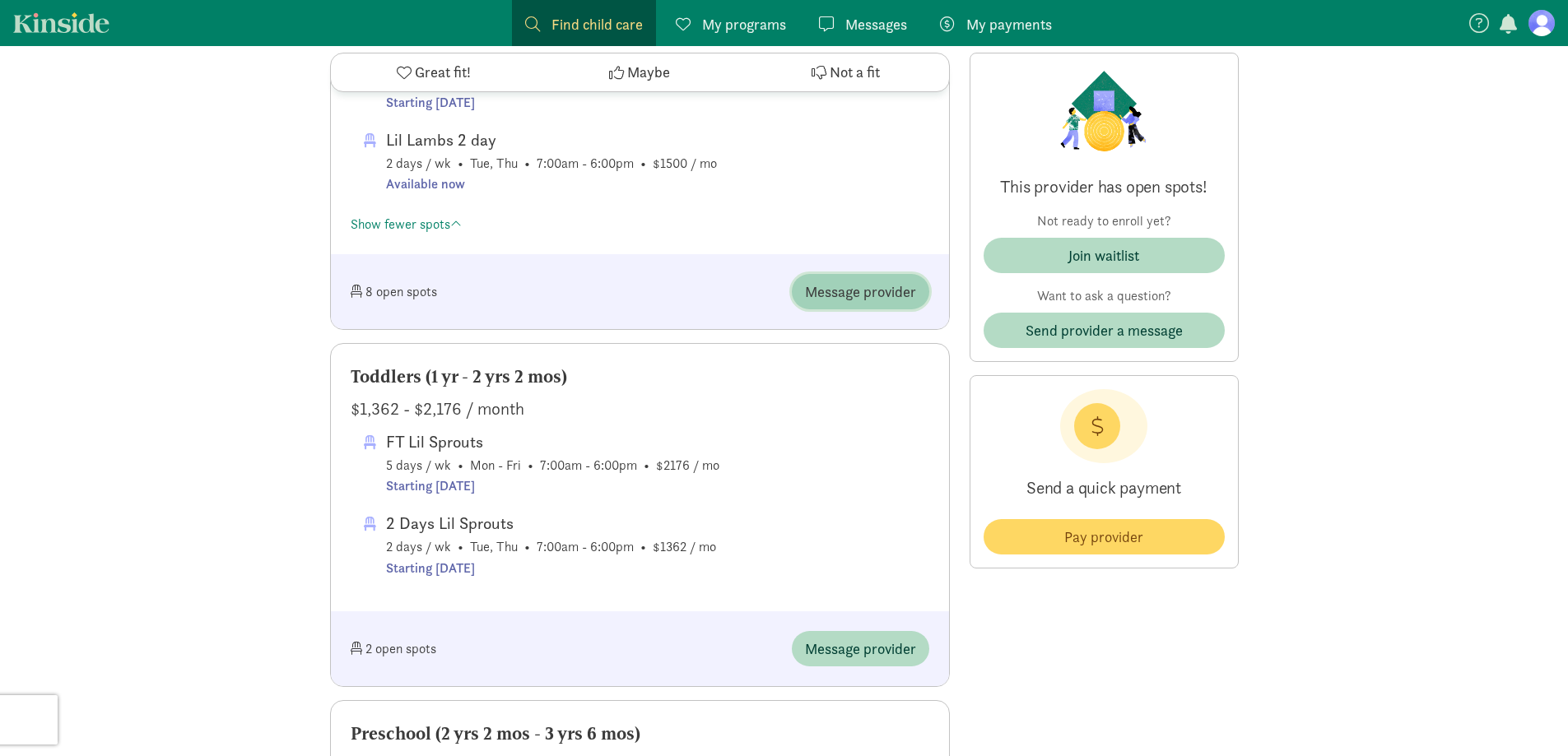
click at [882, 296] on span "Message provider" at bounding box center [860, 292] width 111 height 22
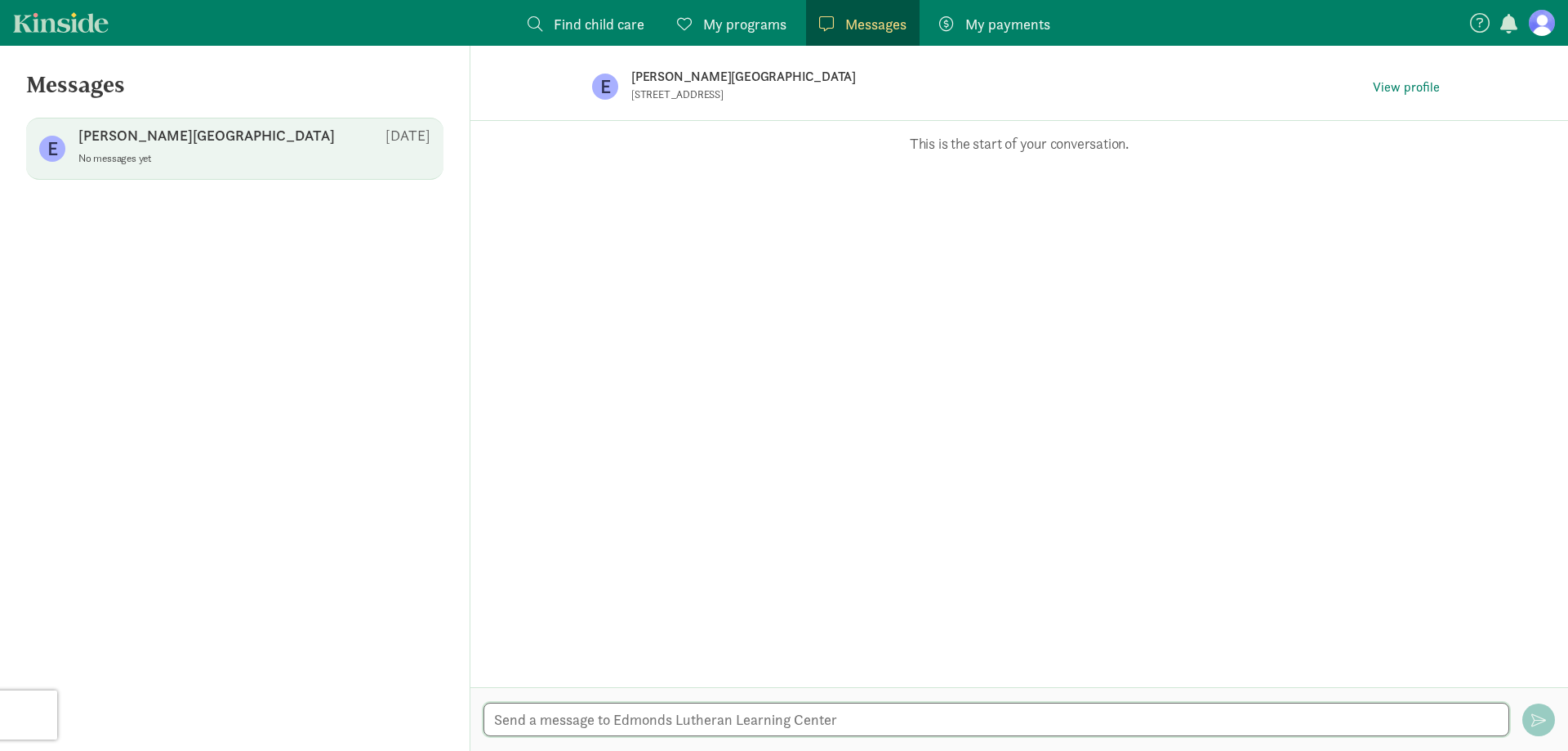
click at [784, 721] on textarea at bounding box center [995, 719] width 1026 height 34
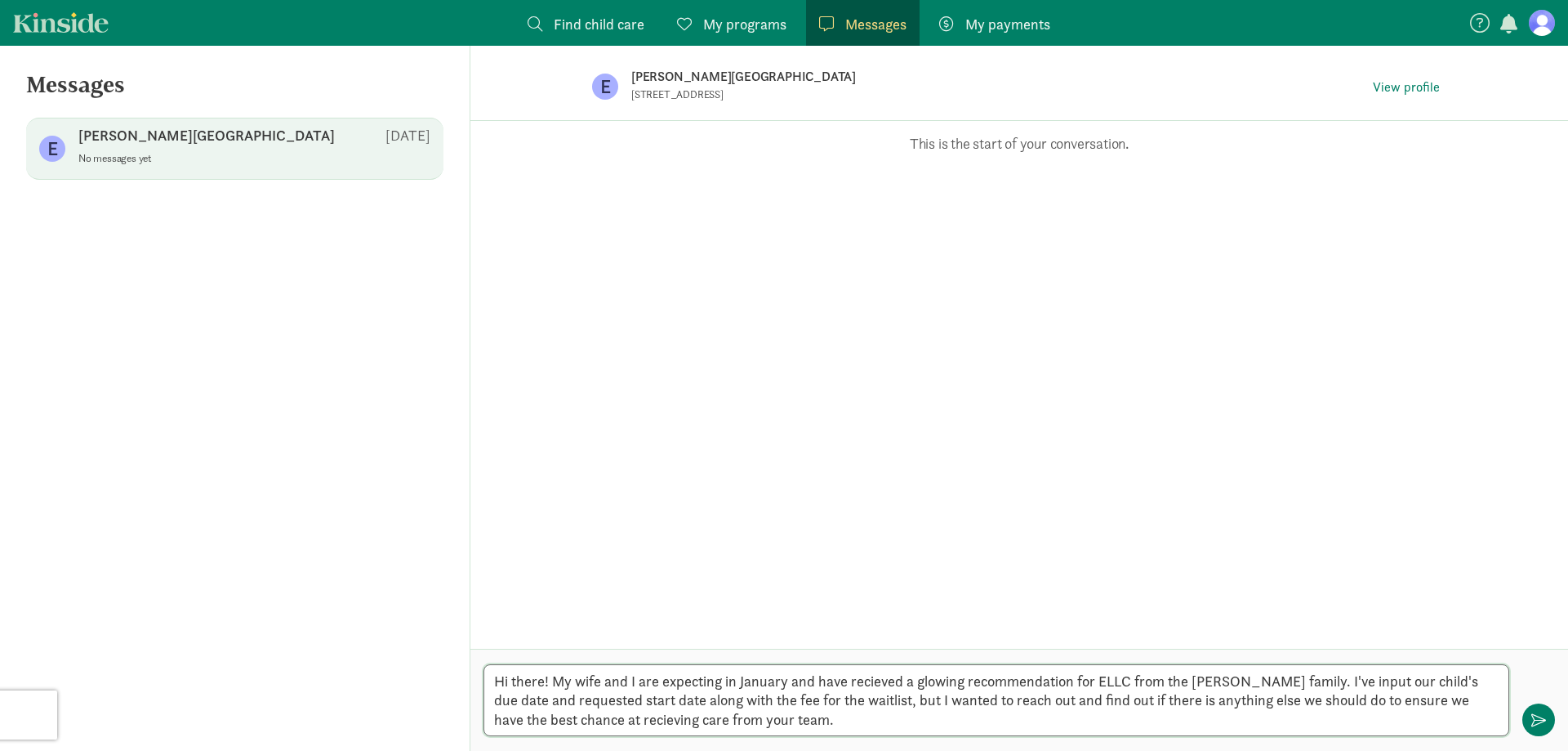
type textarea "Hi there! My wife and I are expecting in January and have recieved a glowing re…"
